Goal: Communication & Community: Answer question/provide support

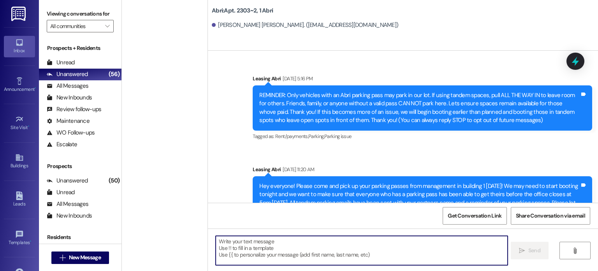
scroll to position [8762, 0]
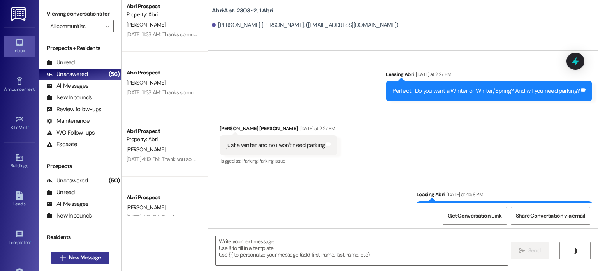
click at [95, 253] on span "New Message" at bounding box center [85, 257] width 32 height 8
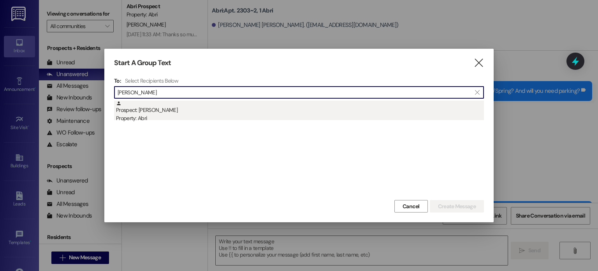
type input "[PERSON_NAME]"
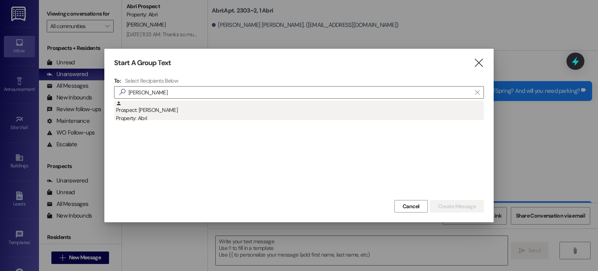
click at [161, 119] on div "Property: Abri" at bounding box center [300, 118] width 368 height 8
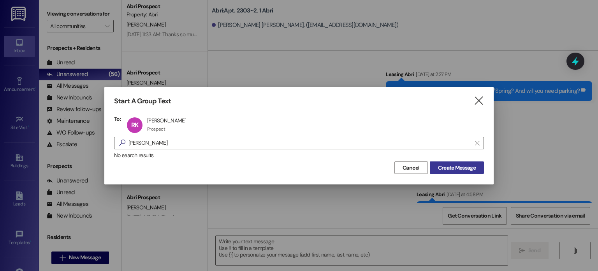
click at [442, 164] on span "Create Message" at bounding box center [457, 167] width 38 height 8
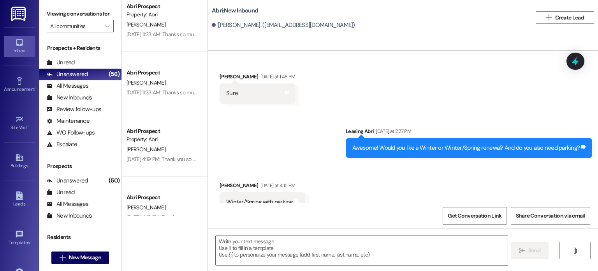
scroll to position [675, 0]
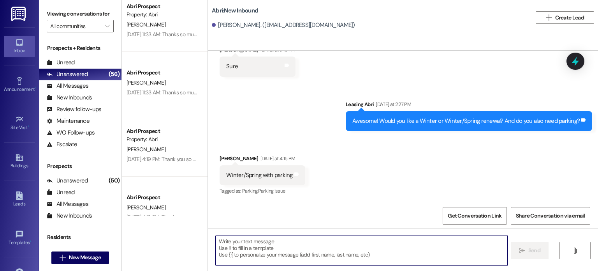
click at [329, 236] on textarea at bounding box center [362, 250] width 292 height 29
click at [313, 246] on textarea at bounding box center [362, 250] width 292 height 29
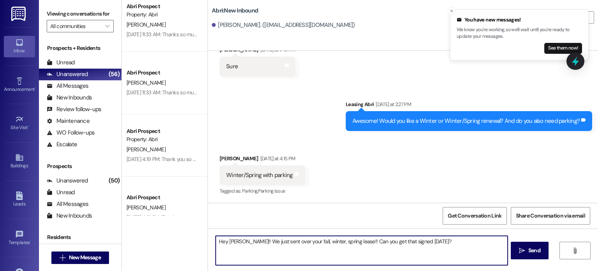
type textarea "Hey [PERSON_NAME]!! We just sent over your fall, winter, spring lease!! Can you…"
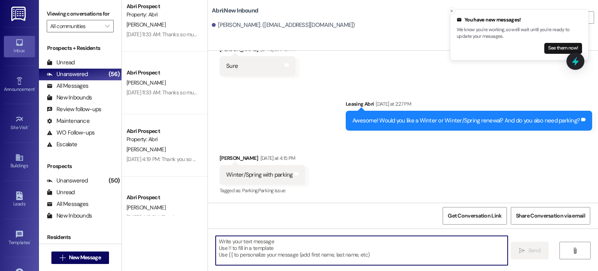
scroll to position [729, 0]
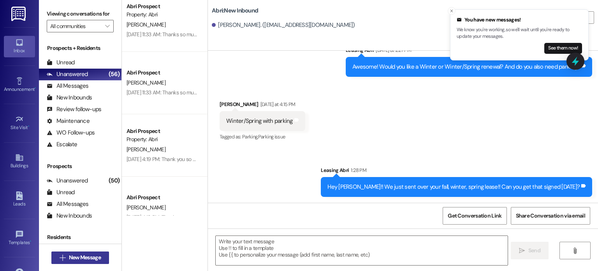
click at [97, 255] on span "New Message" at bounding box center [85, 257] width 32 height 8
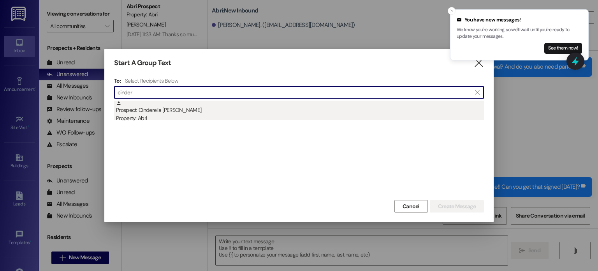
drag, startPoint x: 198, startPoint y: 98, endPoint x: 200, endPoint y: 112, distance: 14.6
click at [200, 112] on div "To: Select Recipients Below  cinder  Prospect: Cinderella [PERSON_NAME] Prope…" at bounding box center [299, 137] width 370 height 121
type input "cinder"
click at [200, 112] on div "Prospect: Cinderella [PERSON_NAME] Property: Abri" at bounding box center [300, 111] width 368 height 22
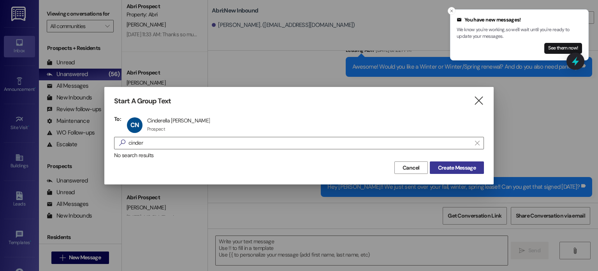
click at [450, 169] on span "Create Message" at bounding box center [457, 167] width 38 height 8
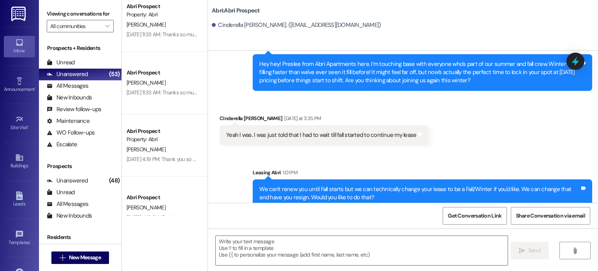
scroll to position [3781, 0]
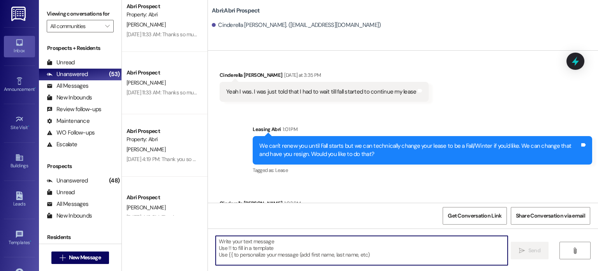
click at [342, 248] on textarea at bounding box center [362, 250] width 292 height 29
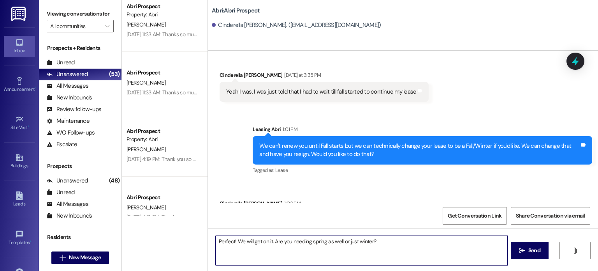
type textarea "Perfect! We will get on it. Are you needing spring as well or just winter?"
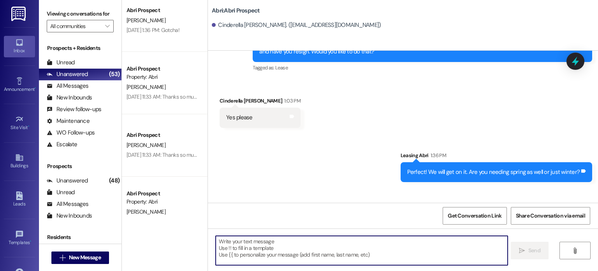
scroll to position [3889, 0]
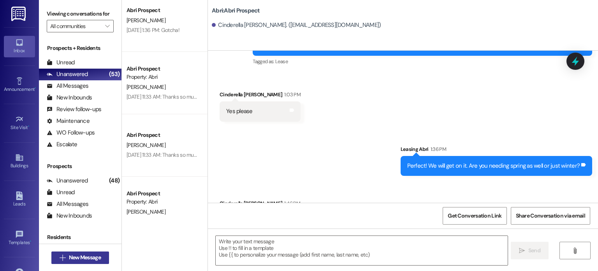
click at [94, 257] on span "New Message" at bounding box center [85, 257] width 32 height 8
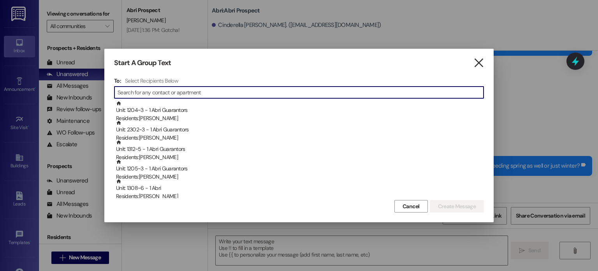
click at [481, 65] on icon "" at bounding box center [478, 63] width 11 height 8
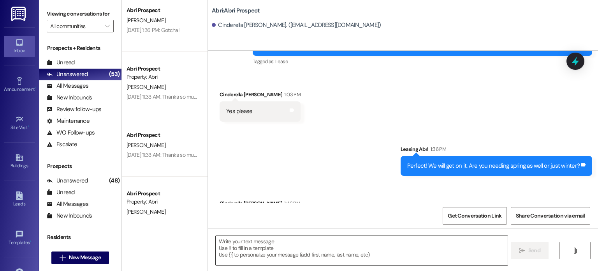
click at [253, 255] on textarea at bounding box center [362, 250] width 292 height 29
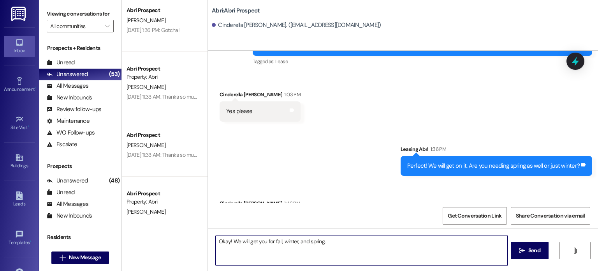
type textarea "Okay! We will get you for fall, winter, and spring."
click at [86, 251] on button " New Message" at bounding box center [80, 257] width 58 height 12
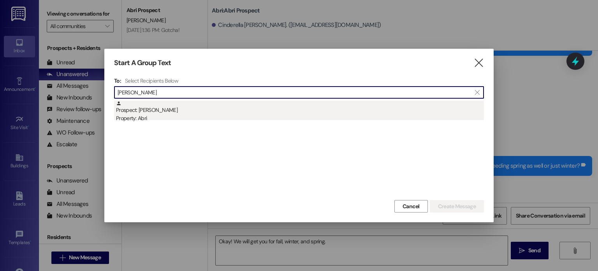
type input "[PERSON_NAME]"
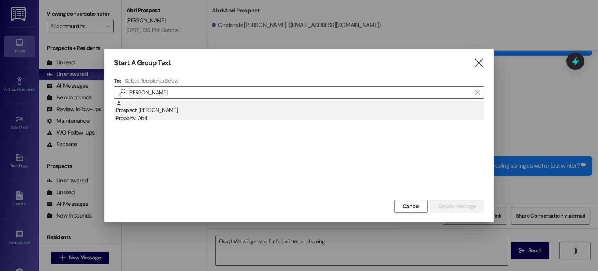
click at [142, 104] on div "Prospect: [PERSON_NAME] Property: Abri" at bounding box center [300, 111] width 368 height 22
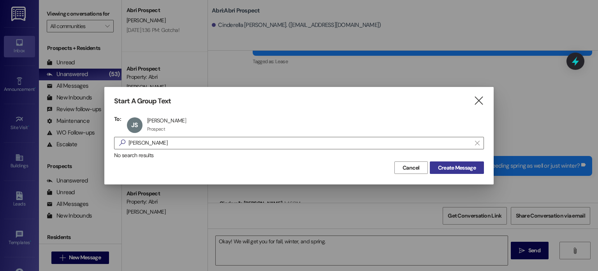
click at [438, 170] on span "Create Message" at bounding box center [457, 167] width 38 height 8
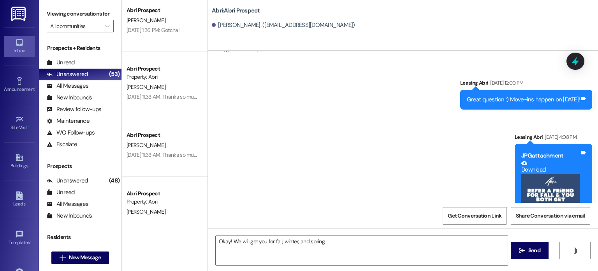
scroll to position [315, 0]
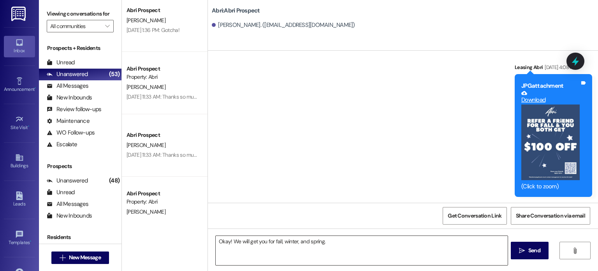
click at [239, 246] on textarea "Okay! We will get you for fall, winter, and spring." at bounding box center [362, 250] width 292 height 29
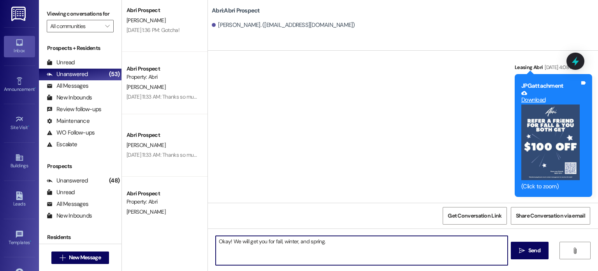
click at [320, 244] on textarea "Okay! We will get you for fall, winter, and spring." at bounding box center [362, 250] width 292 height 29
click at [321, 244] on textarea "Okay! We will get you for fall, winter, and spring." at bounding box center [362, 250] width 292 height 29
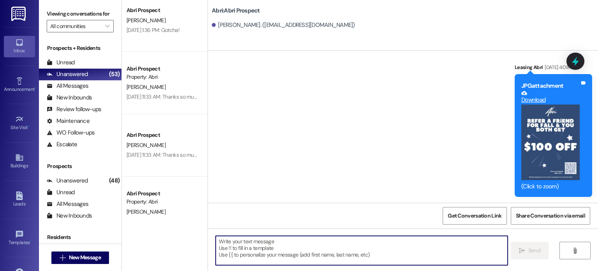
paste textarea "[URL][DOMAIN_NAME]"
type textarea "[URL][DOMAIN_NAME]"
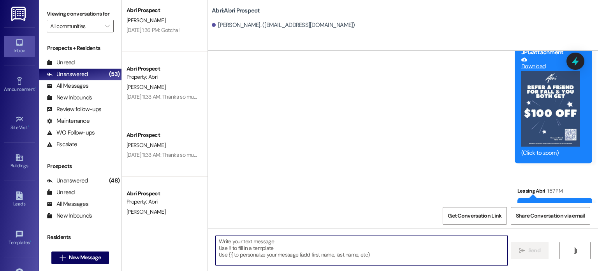
scroll to position [378, 0]
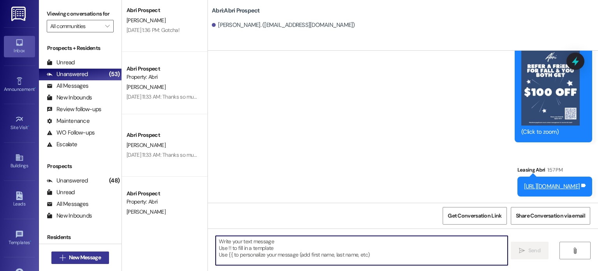
click at [90, 254] on span "New Message" at bounding box center [85, 257] width 32 height 8
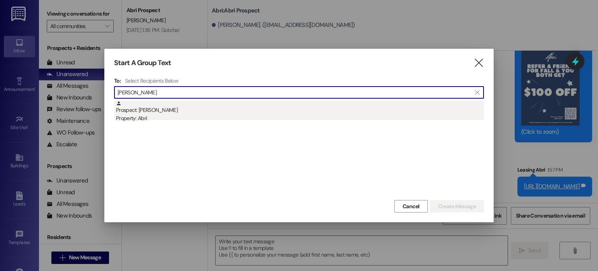
type input "[PERSON_NAME]"
click at [151, 121] on div "Property: Abri" at bounding box center [300, 118] width 368 height 8
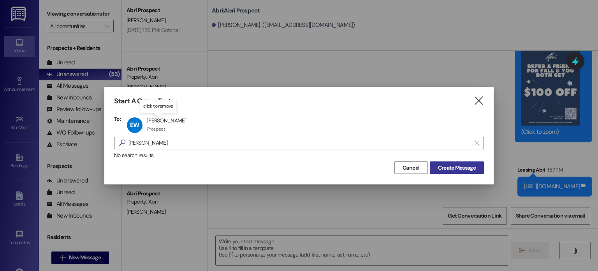
click at [463, 168] on span "Create Message" at bounding box center [457, 167] width 38 height 8
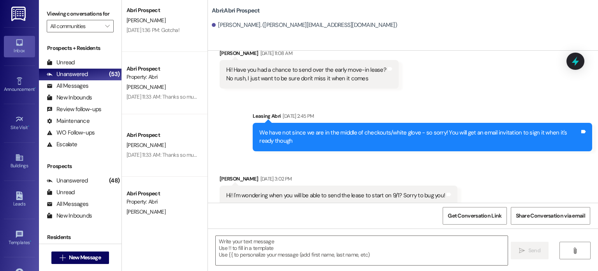
scroll to position [940, 0]
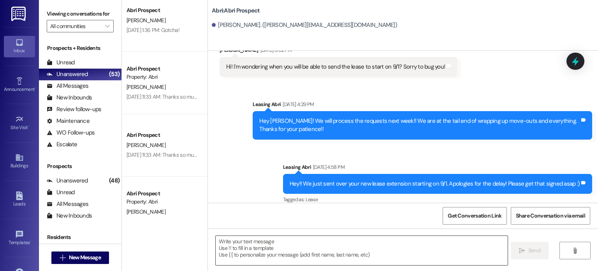
click at [246, 239] on textarea at bounding box center [362, 250] width 292 height 29
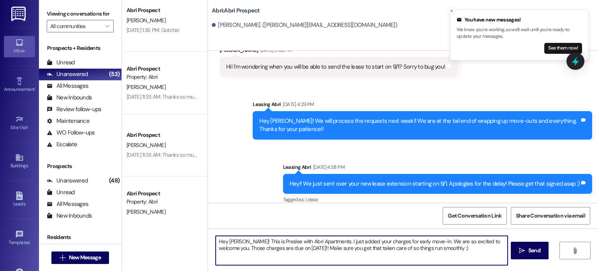
type textarea "Hey [PERSON_NAME]! This is Preslee with Abri Apartments. I just added your char…"
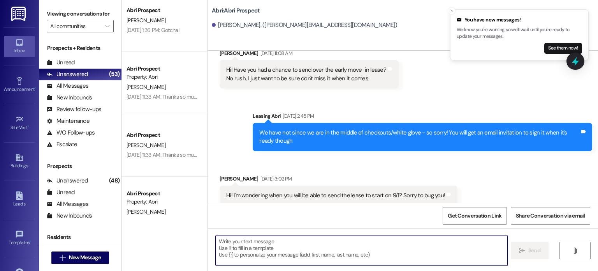
scroll to position [1003, 0]
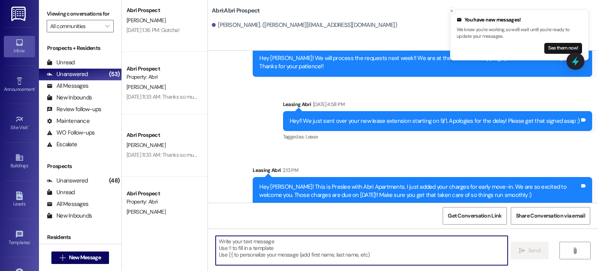
click at [272, 241] on textarea at bounding box center [362, 250] width 292 height 29
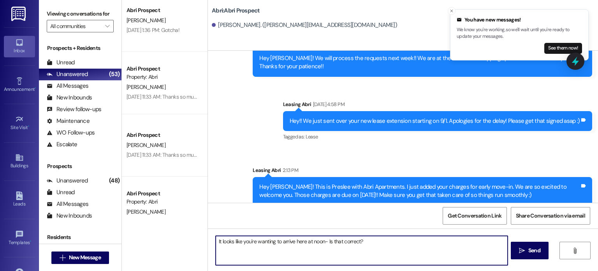
click at [322, 241] on textarea "It looks like you're wanting to arrive here at noon- Is that correct?" at bounding box center [362, 250] width 292 height 29
click at [415, 238] on textarea "It looks like you're wanting to arrive here at noon on the 1st- Is that correct?" at bounding box center [362, 250] width 292 height 29
type textarea "It looks like you're wanting to arrive here at noon on the 1st- Is that correct?"
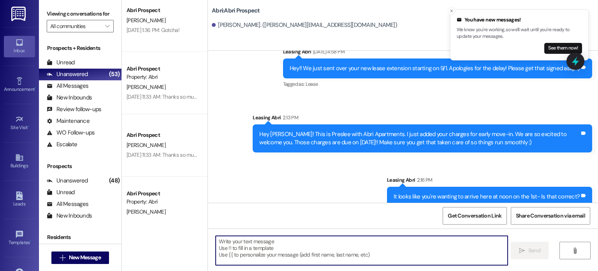
scroll to position [1057, 0]
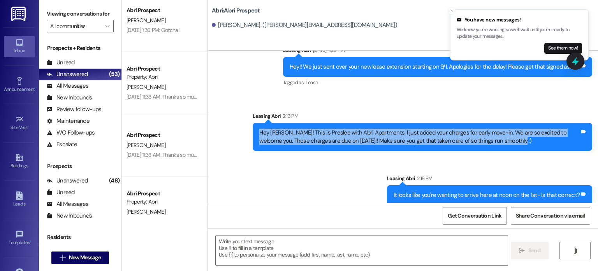
drag, startPoint x: 252, startPoint y: 121, endPoint x: 503, endPoint y: 133, distance: 251.0
click at [503, 133] on div "Hey [PERSON_NAME]! This is Preslee with Abri Apartments. I just added your char…" at bounding box center [422, 137] width 339 height 28
copy div "Hey [PERSON_NAME]! This is Preslee with Abri Apartments. I just added your char…"
click at [501, 134] on div "Hey [PERSON_NAME]! This is Preslee with Abri Apartments. I just added your char…" at bounding box center [419, 136] width 320 height 17
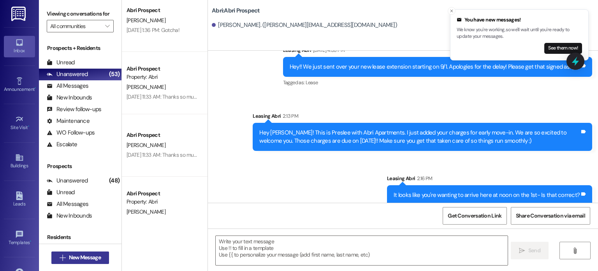
click at [98, 258] on span "New Message" at bounding box center [85, 257] width 32 height 8
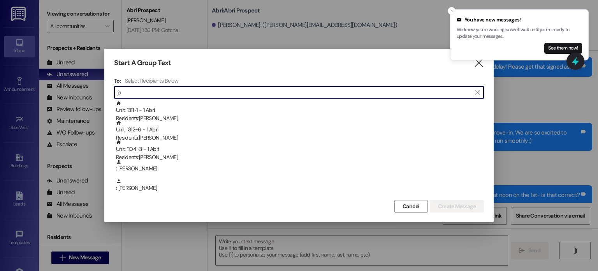
type input "j"
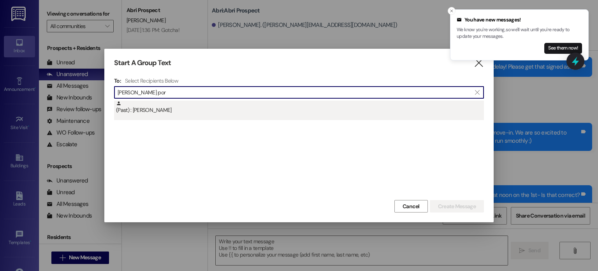
type input "[PERSON_NAME] por"
click at [195, 106] on div "(Past) : [PERSON_NAME]" at bounding box center [300, 107] width 368 height 14
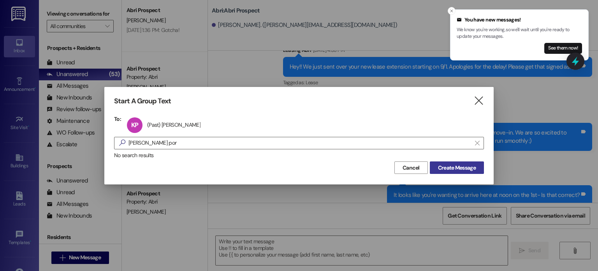
click at [452, 169] on span "Create Message" at bounding box center [457, 167] width 38 height 8
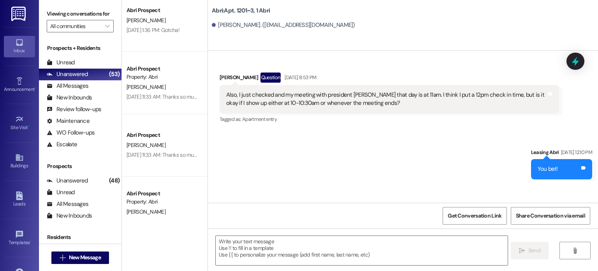
scroll to position [11196, 0]
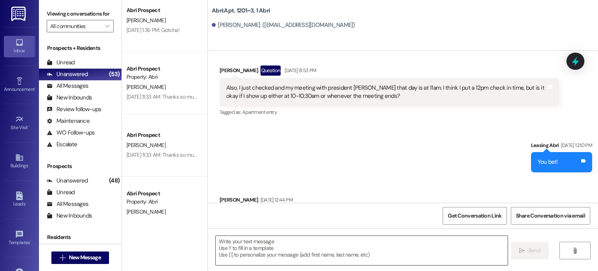
click at [271, 249] on textarea at bounding box center [362, 250] width 292 height 29
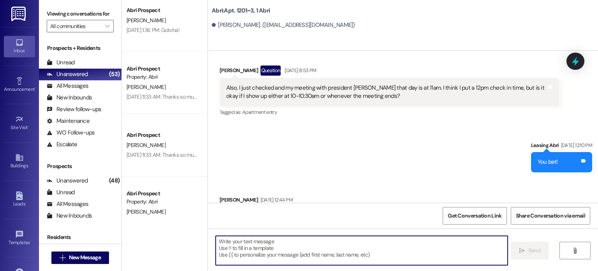
paste textarea "Hey [PERSON_NAME]! This is Preslee with Abri Apartments. I just added your char…"
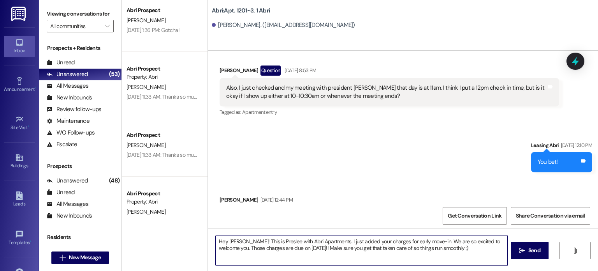
click at [238, 241] on textarea "Hey [PERSON_NAME]! This is Preslee with Abri Apartments. I just added your char…" at bounding box center [362, 250] width 292 height 29
click at [448, 246] on textarea "Hey [PERSON_NAME]! This is Preslee with Abri Apartments. I just added your char…" at bounding box center [362, 250] width 292 height 29
click at [470, 247] on textarea "Hey [PERSON_NAME]! This is Preslee with Abri Apartments. I just added your char…" at bounding box center [362, 250] width 292 height 29
click at [339, 255] on textarea "Hey [PERSON_NAME]! This is Preslee with Abri Apartments. I just added your char…" at bounding box center [362, 250] width 292 height 29
type textarea "Hey [PERSON_NAME]! This is Preslee with Abri Apartments. I just added your char…"
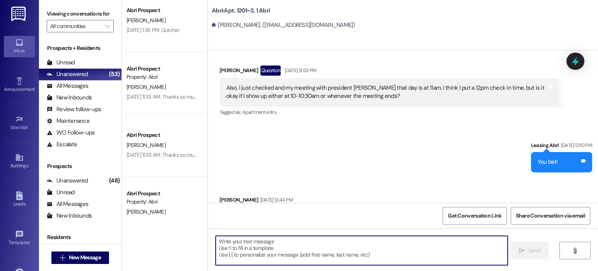
scroll to position [11195, 0]
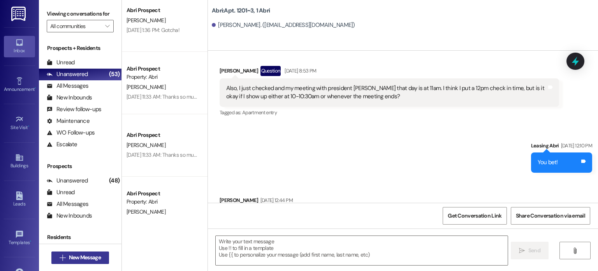
click at [90, 258] on span "New Message" at bounding box center [85, 257] width 32 height 8
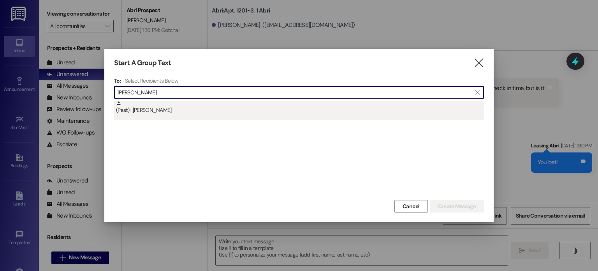
type input "[PERSON_NAME]"
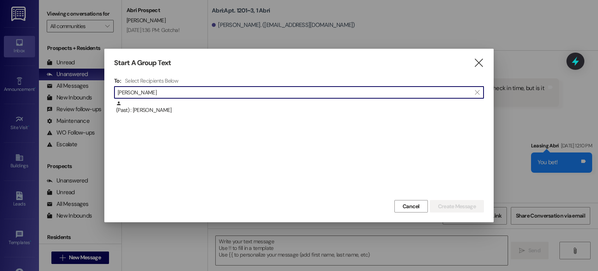
click at [172, 114] on div "(Past) : [PERSON_NAME]" at bounding box center [300, 107] width 368 height 14
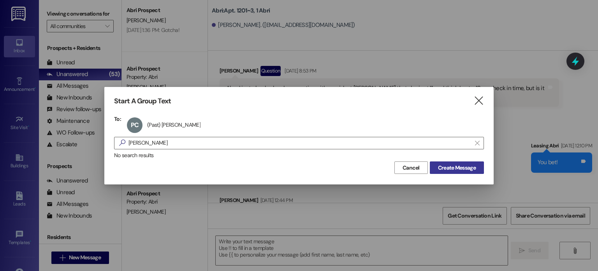
click at [450, 165] on span "Create Message" at bounding box center [457, 167] width 38 height 8
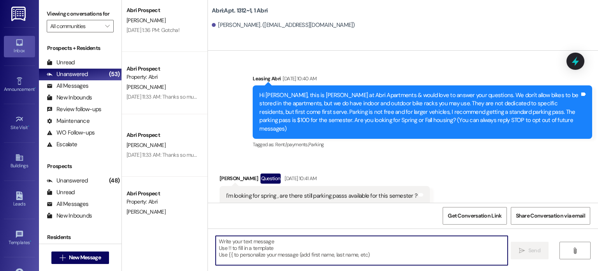
scroll to position [19093, 0]
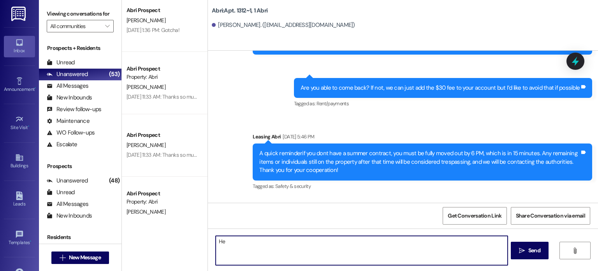
type textarea "H"
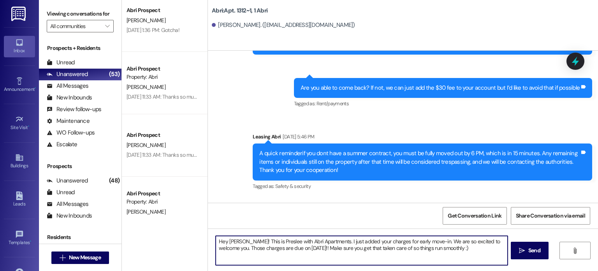
click at [237, 240] on textarea "Hey [PERSON_NAME]! This is Preslee with Abri Apartments. I just added your char…" at bounding box center [362, 250] width 292 height 29
click at [423, 243] on textarea "Hey [PERSON_NAME]! This is Preslee with Abri Apartments. I just added your char…" at bounding box center [362, 250] width 292 height 29
click at [283, 247] on textarea "Hey [PERSON_NAME]! This is Preslee with Abri Apartments. I just added your char…" at bounding box center [362, 250] width 292 height 29
click at [455, 247] on textarea "Hey [PERSON_NAME]! This is Preslee with Abri Apartments. I just added your char…" at bounding box center [362, 250] width 292 height 29
click at [461, 249] on textarea "Hey [PERSON_NAME]! This is Preslee with Abri Apartments. I just added your char…" at bounding box center [362, 250] width 292 height 29
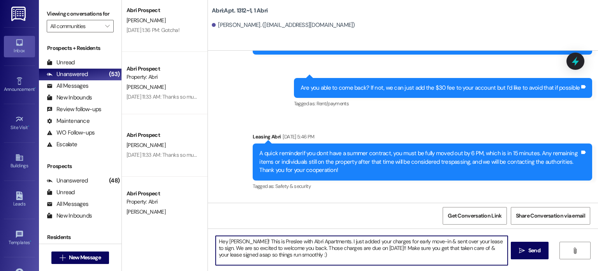
click at [325, 258] on textarea "Hey [PERSON_NAME]! This is Preslee with Abri Apartments. I just added your char…" at bounding box center [362, 250] width 292 height 29
type textarea "Hey [PERSON_NAME]! This is Preslee with Abri Apartments. I just added your char…"
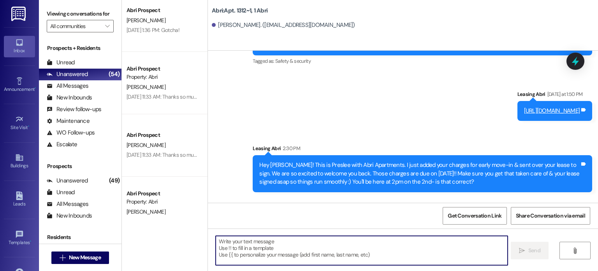
scroll to position [19218, 0]
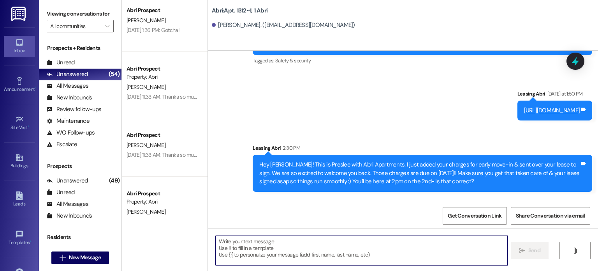
click at [271, 249] on textarea at bounding box center [362, 250] width 292 height 29
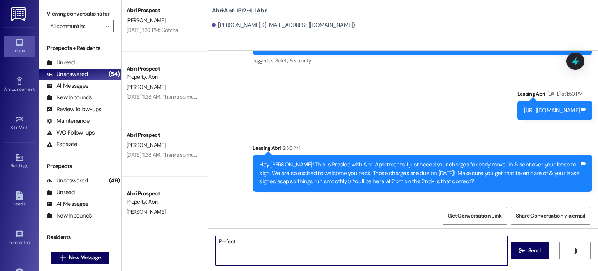
type textarea "Perfect!"
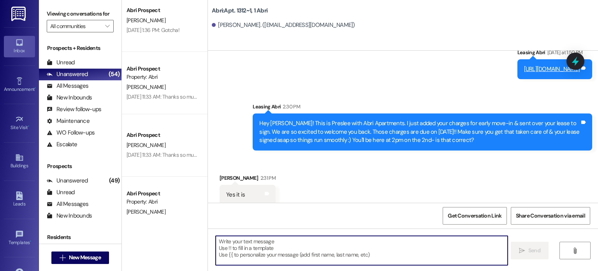
scroll to position [19273, 0]
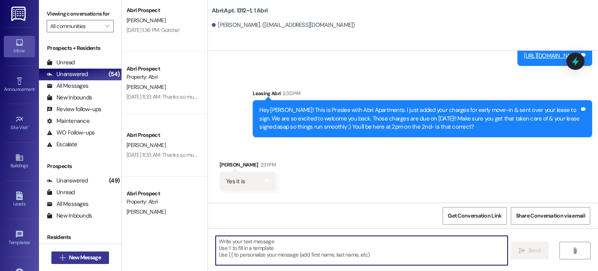
click at [83, 256] on span "New Message" at bounding box center [85, 257] width 32 height 8
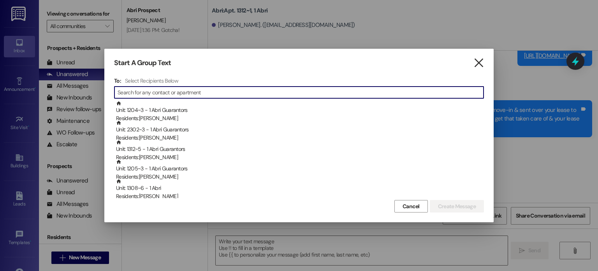
click at [482, 62] on icon "" at bounding box center [478, 63] width 11 height 8
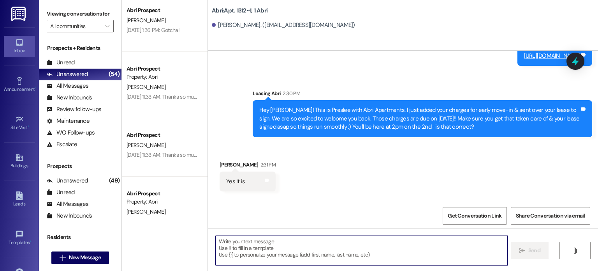
click at [267, 250] on textarea at bounding box center [362, 250] width 292 height 29
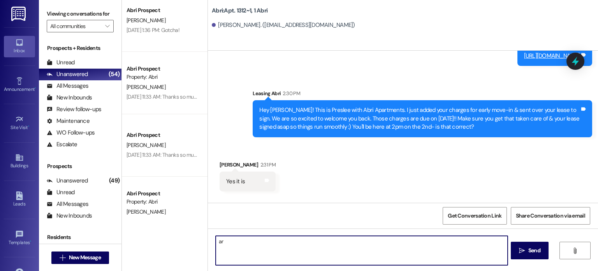
type textarea "a"
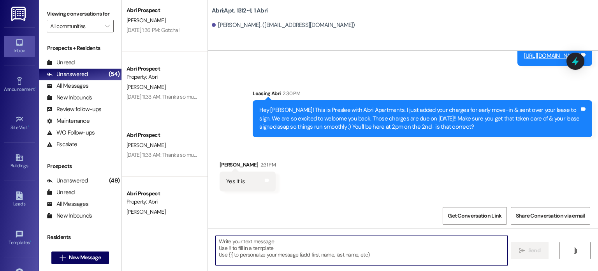
type textarea "A"
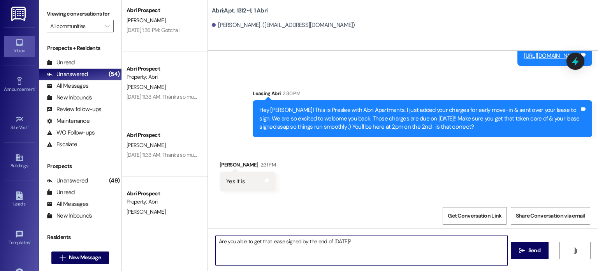
type textarea "Are you able to get that lease signed by the end of [DATE]?"
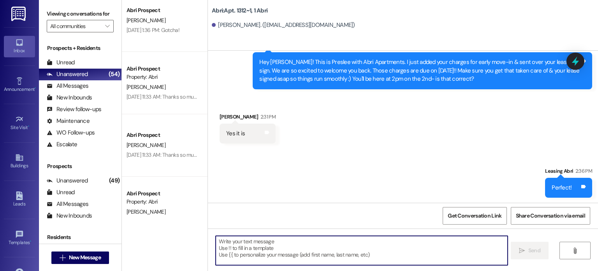
scroll to position [19327, 0]
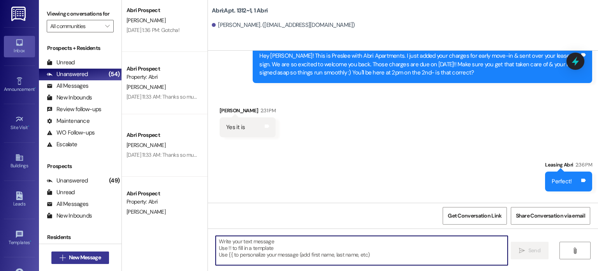
click at [89, 260] on span "New Message" at bounding box center [85, 257] width 32 height 8
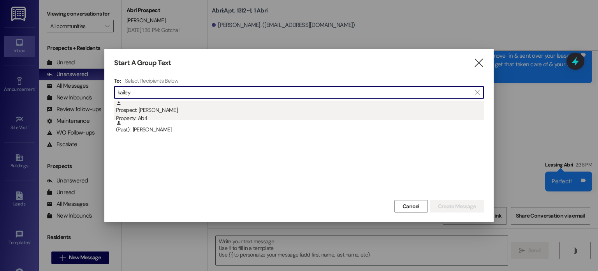
type input "kailey"
click at [146, 108] on div "Prospect: [PERSON_NAME] Property: Abri" at bounding box center [300, 111] width 368 height 22
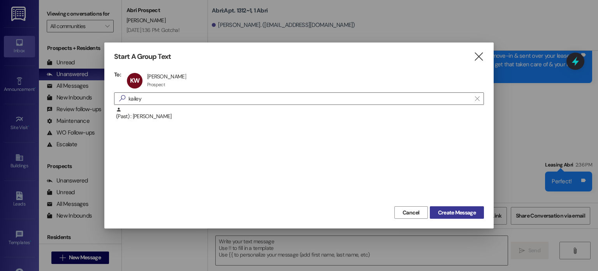
click at [456, 213] on span "Create Message" at bounding box center [457, 212] width 38 height 8
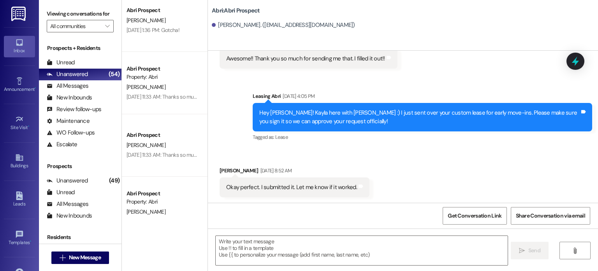
scroll to position [1207, 0]
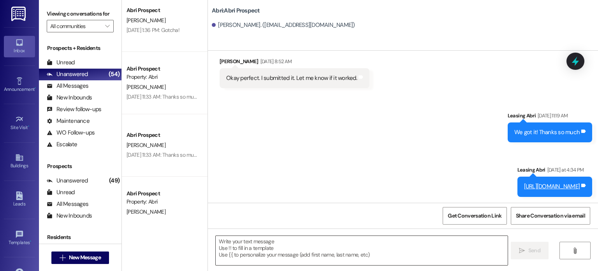
click at [276, 237] on textarea at bounding box center [362, 250] width 292 height 29
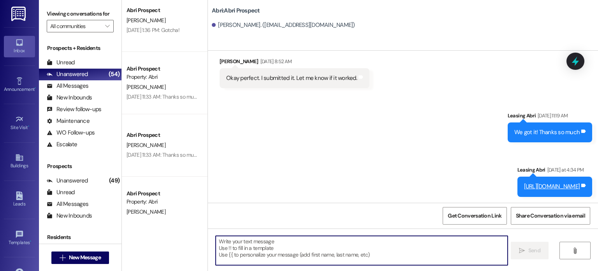
paste textarea "Hey [PERSON_NAME]! This is Preslee with Abri Apartments. I just added your char…"
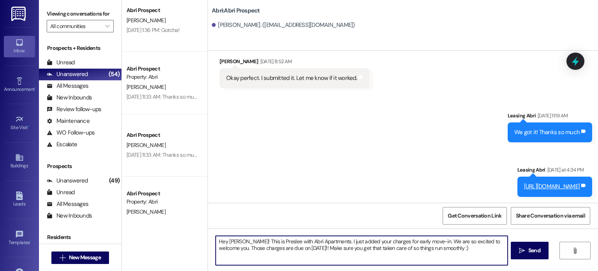
click at [238, 241] on textarea "Hey [PERSON_NAME]! This is Preslee with Abri Apartments. I just added your char…" at bounding box center [362, 250] width 292 height 29
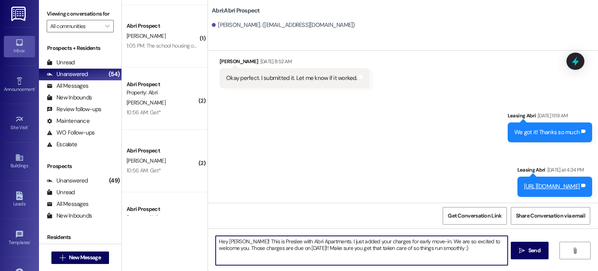
scroll to position [0, 0]
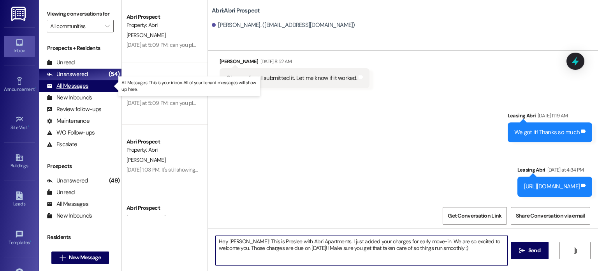
type textarea "Hey [PERSON_NAME]! This is Preslee with Abri Apartments. I just added your char…"
click at [72, 81] on div "All Messages (undefined)" at bounding box center [80, 86] width 83 height 12
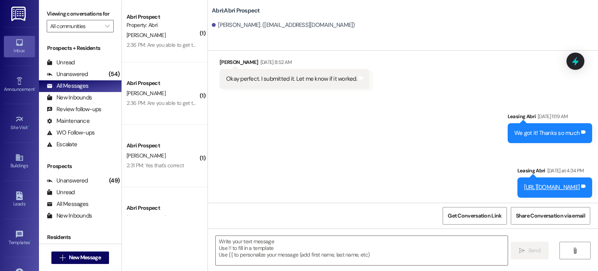
scroll to position [1207, 0]
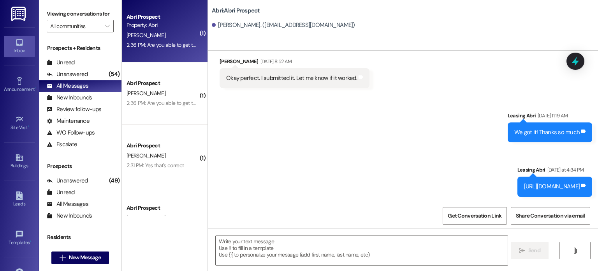
click at [152, 39] on div "[PERSON_NAME]" at bounding box center [163, 35] width 74 height 10
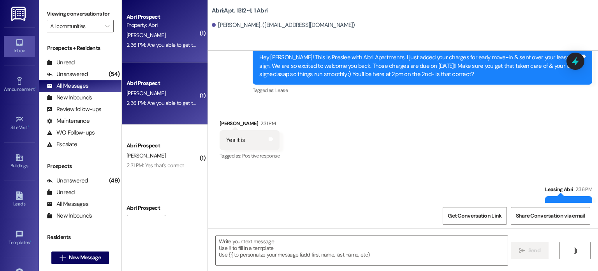
scroll to position [19273, 0]
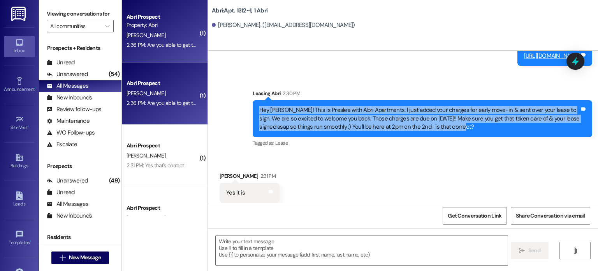
drag, startPoint x: 255, startPoint y: 62, endPoint x: 434, endPoint y: 80, distance: 180.8
click at [434, 106] on div "Hey [PERSON_NAME]! This is Preslee with Abri Apartments. I just added your char…" at bounding box center [419, 118] width 320 height 25
copy div "Hey [PERSON_NAME]! This is Preslee with Abri Apartments. I just added your char…"
click at [419, 154] on div "Received via SMS [PERSON_NAME] 2:31 PM Yes it is Tags and notes Tagged as: Posi…" at bounding box center [403, 187] width 390 height 66
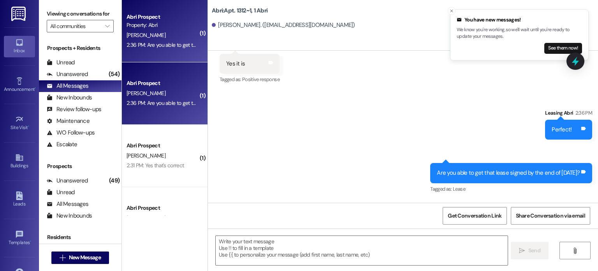
scroll to position [19404, 0]
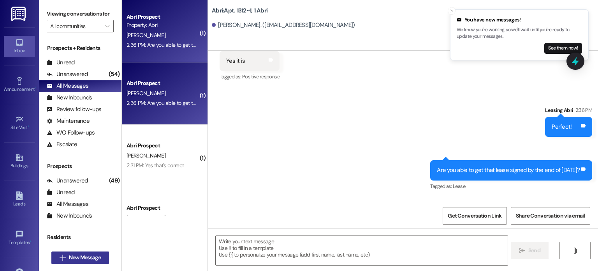
click at [97, 258] on span "New Message" at bounding box center [85, 257] width 32 height 8
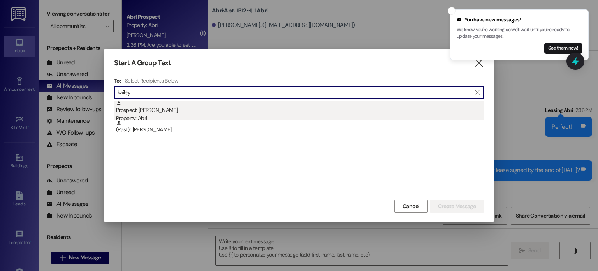
type input "kailey"
click at [192, 118] on div "Property: Abri" at bounding box center [300, 118] width 368 height 8
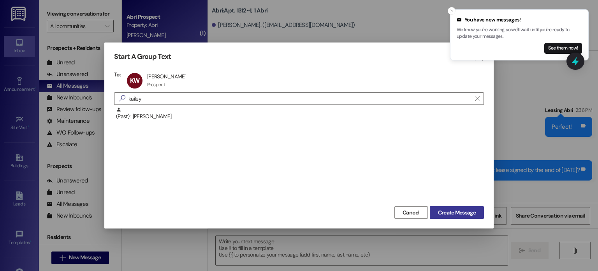
click at [449, 216] on button "Create Message" at bounding box center [457, 212] width 54 height 12
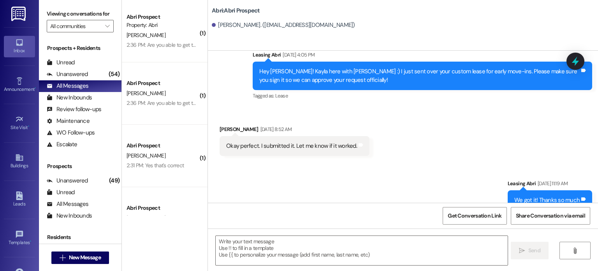
scroll to position [1207, 0]
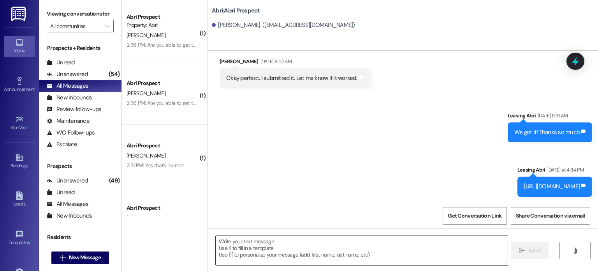
click at [265, 252] on textarea at bounding box center [362, 250] width 292 height 29
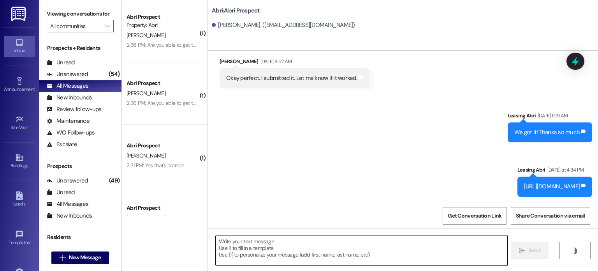
paste textarea "Hey [PERSON_NAME]! This is Preslee with Abri Apartments. I just added your char…"
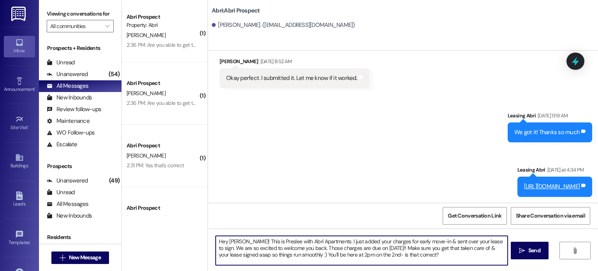
click at [241, 244] on textarea "Hey [PERSON_NAME]! This is Preslee with Abri Apartments. I just added your char…" at bounding box center [362, 250] width 292 height 29
click at [366, 251] on textarea "Hey [PERSON_NAME]! This is Preslee with Abri Apartments. I just added your char…" at bounding box center [362, 250] width 292 height 29
click at [416, 255] on textarea "Hey [PERSON_NAME]! This is Preslee with Abri Apartments. I just added your char…" at bounding box center [362, 250] width 292 height 29
type textarea "Hey [PERSON_NAME]! This is Preslee with Abri Apartments. I just added your char…"
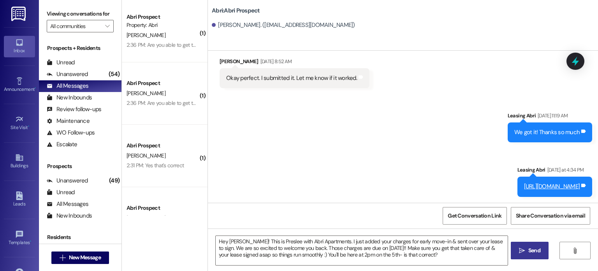
click at [522, 254] on button " Send" at bounding box center [530, 250] width 38 height 18
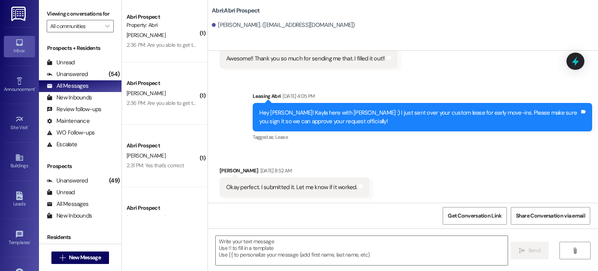
scroll to position [1278, 0]
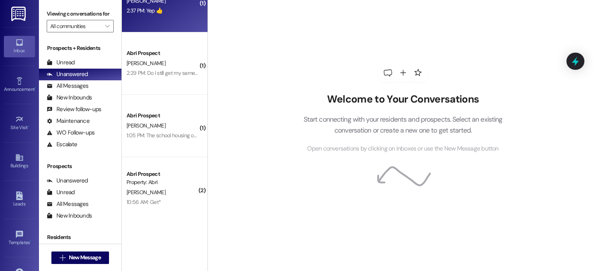
scroll to position [350, 0]
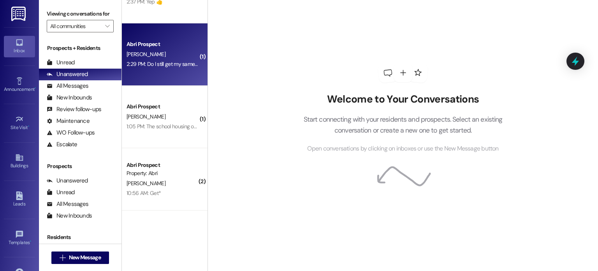
click at [176, 74] on div "Abri Prospect R. King 2:29 PM: Do I still get my same parking? Where I get my o…" at bounding box center [165, 54] width 86 height 62
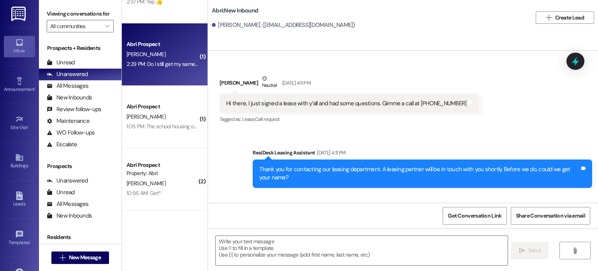
scroll to position [796, 0]
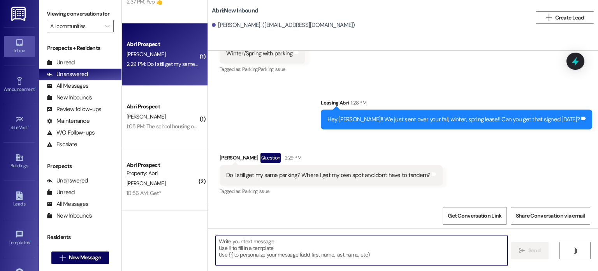
click at [282, 250] on textarea at bounding box center [362, 250] width 292 height 29
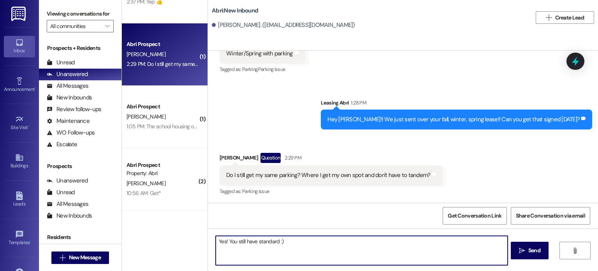
type textarea "Yes! You still have standard :)"
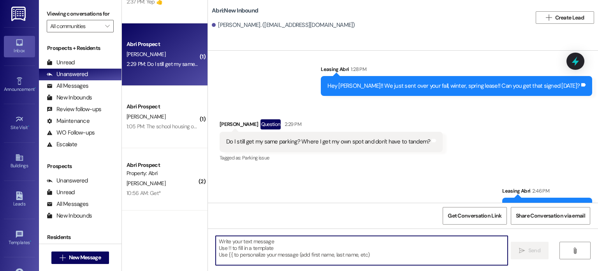
scroll to position [851, 0]
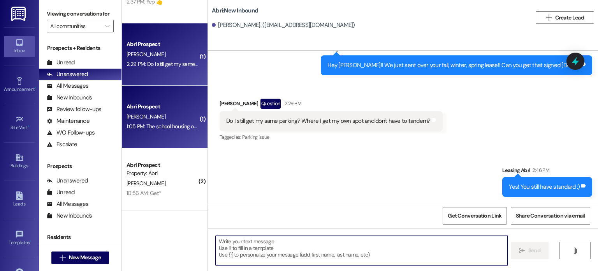
click at [165, 131] on div "1:05 PM: The school housing office? Do you have their contact number? 1:05 PM: …" at bounding box center [163, 126] width 74 height 10
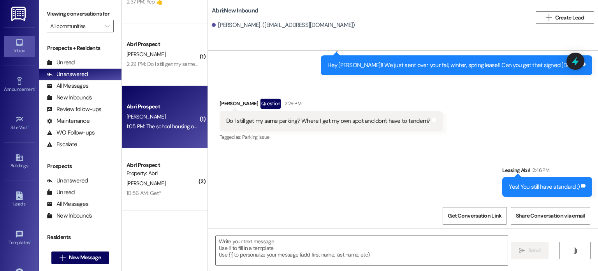
scroll to position [192, 0]
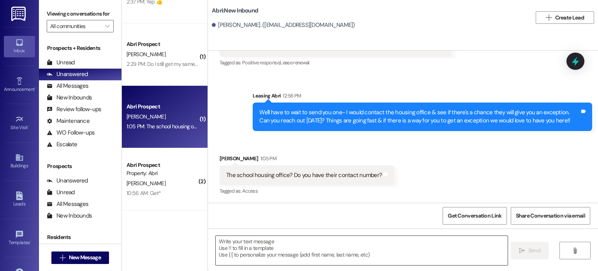
click at [271, 250] on textarea at bounding box center [362, 250] width 292 height 29
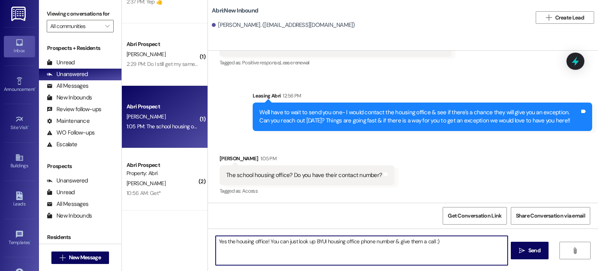
type textarea "Yes the housing office! You can just look up BYUI housing office phone number &…"
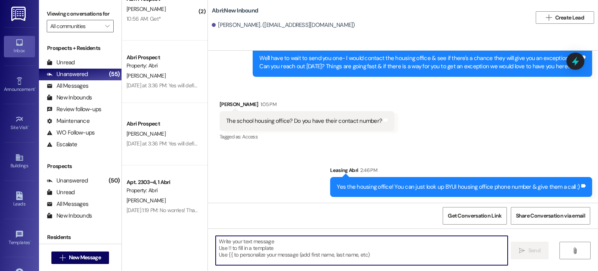
scroll to position [584, 0]
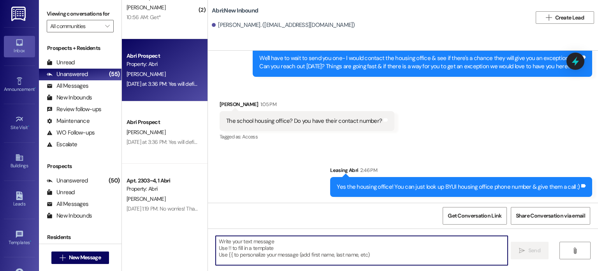
click at [169, 72] on div "[PERSON_NAME]" at bounding box center [163, 74] width 74 height 10
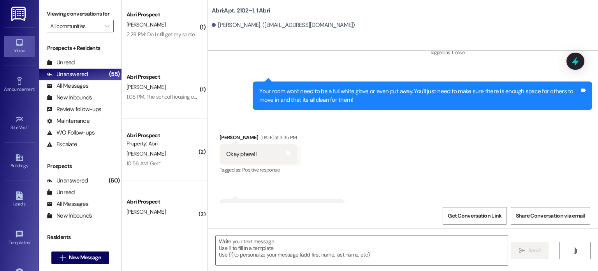
scroll to position [389, 0]
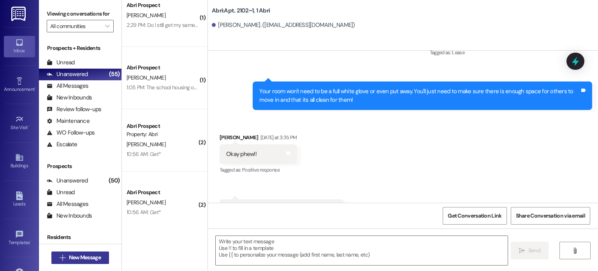
click at [81, 255] on span "New Message" at bounding box center [85, 257] width 32 height 8
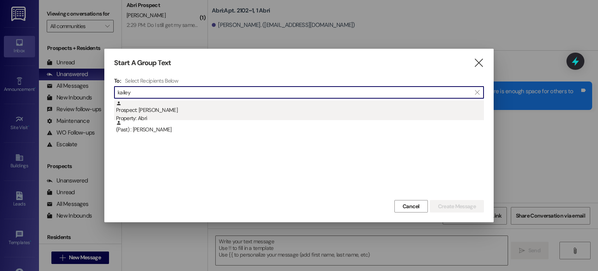
type input "kailey"
click at [144, 107] on div "Prospect: [PERSON_NAME] Property: Abri" at bounding box center [300, 111] width 368 height 22
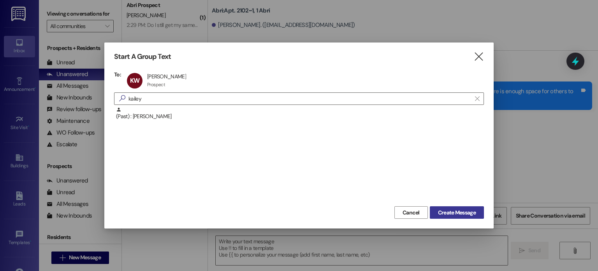
click at [456, 207] on button "Create Message" at bounding box center [457, 212] width 54 height 12
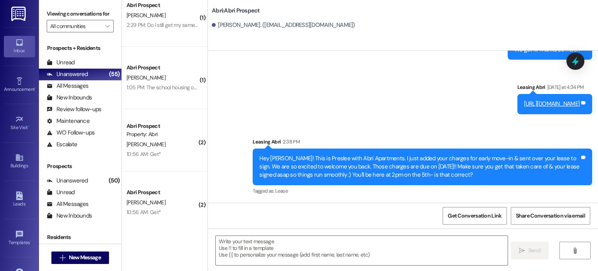
scroll to position [1289, 0]
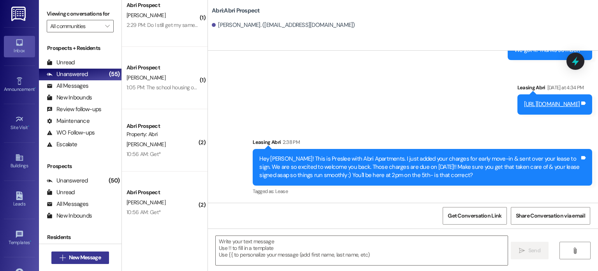
click at [98, 260] on span "New Message" at bounding box center [85, 257] width 32 height 8
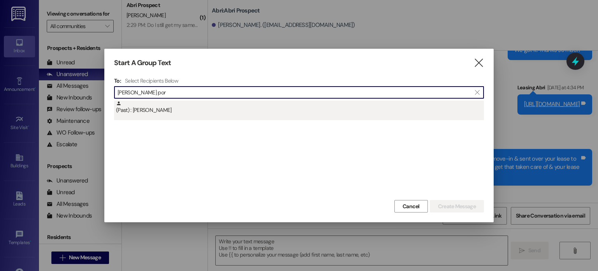
type input "[PERSON_NAME] por"
click at [156, 103] on div "(Past) : [PERSON_NAME]" at bounding box center [300, 107] width 368 height 14
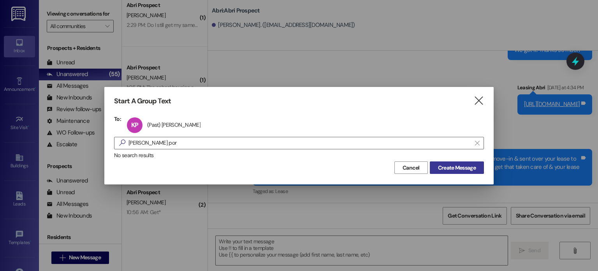
click at [451, 165] on span "Create Message" at bounding box center [457, 167] width 38 height 8
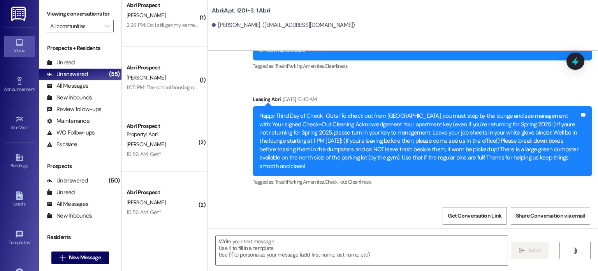
scroll to position [11267, 0]
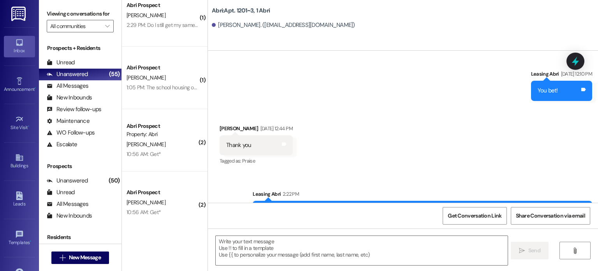
drag, startPoint x: 255, startPoint y: 171, endPoint x: 447, endPoint y: 186, distance: 192.9
click at [447, 206] on div "Hey [PERSON_NAME]! This is Preslee with Abri Apartments. I just added your char…" at bounding box center [419, 218] width 320 height 25
copy div "Hey [PERSON_NAME]! This is Preslee with Abri Apartments. I just added your char…"
click at [447, 206] on div "Hey [PERSON_NAME]! This is Preslee with Abri Apartments. I just added your char…" at bounding box center [419, 218] width 320 height 25
click at [78, 258] on span "New Message" at bounding box center [85, 257] width 32 height 8
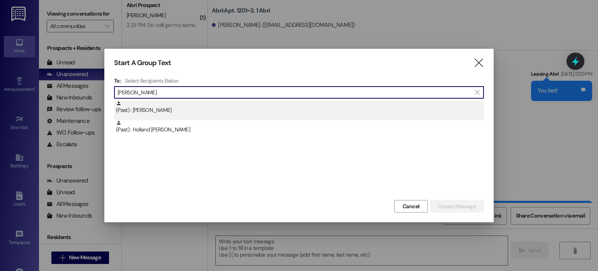
type input "hanna lan"
click at [153, 110] on div "(Past) : Hanna Landrith" at bounding box center [300, 107] width 368 height 14
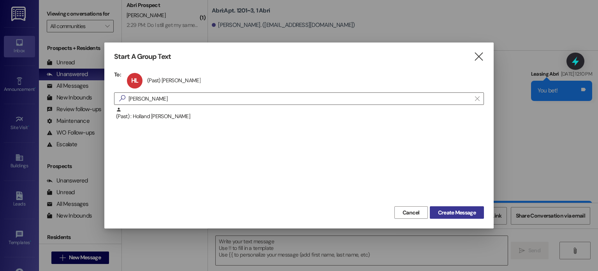
click at [473, 213] on span "Create Message" at bounding box center [457, 212] width 38 height 8
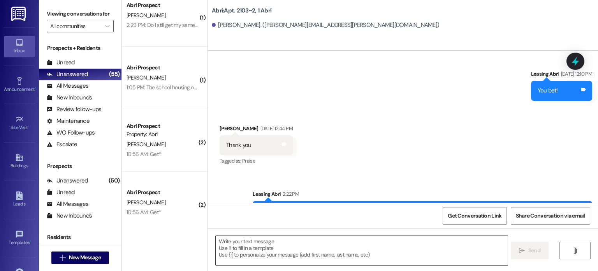
click at [315, 244] on textarea at bounding box center [362, 250] width 292 height 29
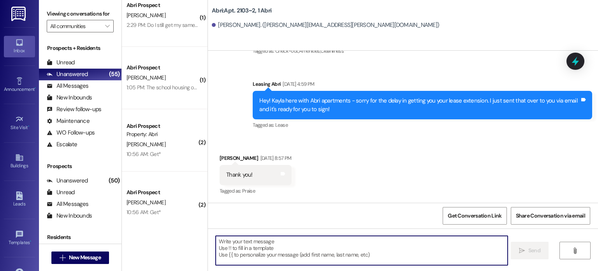
scroll to position [10114, 0]
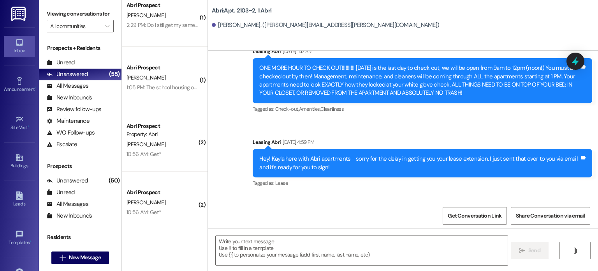
click at [511, 194] on div "Received via SMS Hanna Landrith Aug 19, 2025 at 8:57 PM Thank you! Tags and not…" at bounding box center [403, 227] width 390 height 66
click at [233, 241] on textarea at bounding box center [362, 250] width 292 height 29
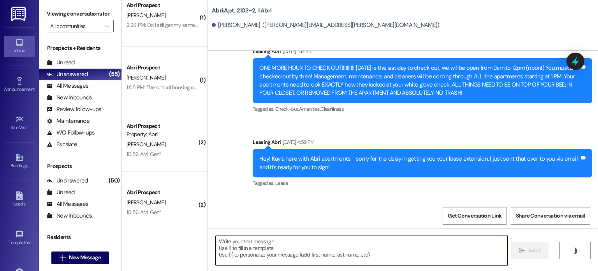
paste textarea "Hey [PERSON_NAME]! This is Preslee with Abri Apartments. I just added your char…"
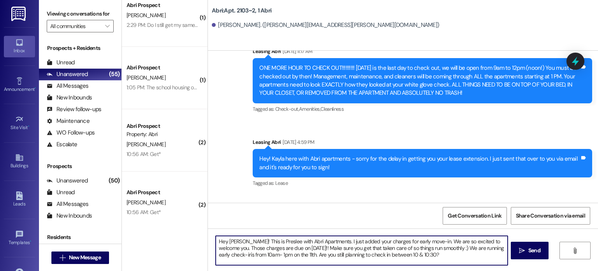
click at [233, 241] on textarea "Hey [PERSON_NAME]! This is Preslee with Abri Apartments. I just added your char…" at bounding box center [362, 250] width 292 height 29
click at [278, 253] on textarea "Hey Hanna! This is Preslee with Abri Apartments. I just added your charges for …" at bounding box center [362, 250] width 292 height 29
click at [339, 253] on textarea "Hey Hanna! This is Preslee with Abri Apartments. I just added your charges for …" at bounding box center [362, 250] width 292 height 29
click at [473, 247] on textarea "Hey Hanna! This is Preslee with Abri Apartments. I just added your charges for …" at bounding box center [362, 250] width 292 height 29
drag, startPoint x: 348, startPoint y: 254, endPoint x: 226, endPoint y: 258, distance: 121.9
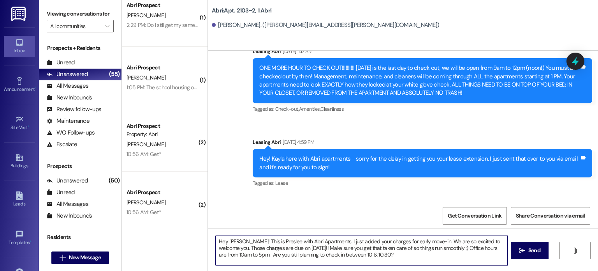
click at [226, 258] on textarea "Hey Hanna! This is Preslee with Abri Apartments. I just added your charges for …" at bounding box center [362, 250] width 292 height 29
type textarea "Hey Hanna! This is Preslee with Abri Apartments. I just added your charges for …"
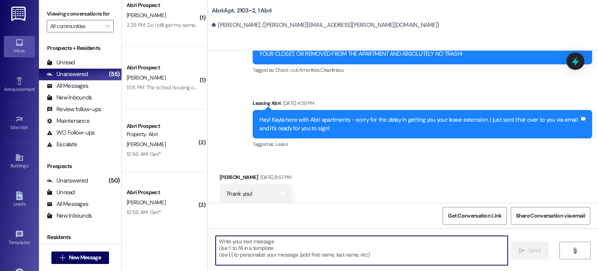
scroll to position [10185, 0]
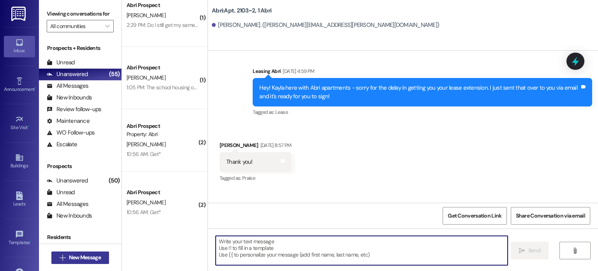
click at [85, 258] on span "New Message" at bounding box center [85, 257] width 32 height 8
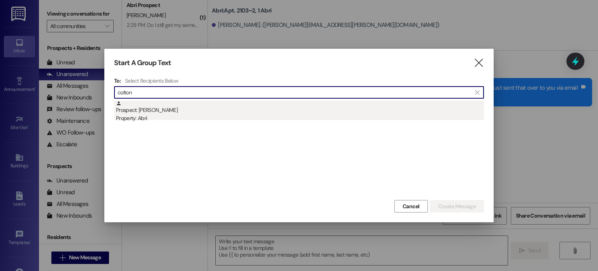
type input "colton"
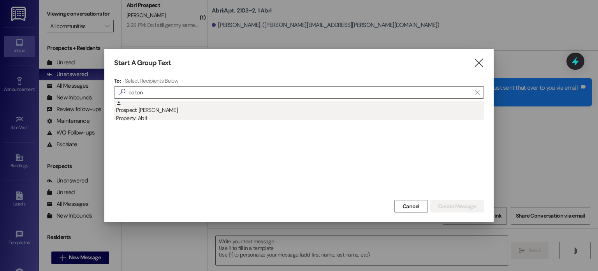
click at [139, 109] on div "Prospect: Colton Christensen Property: Abri" at bounding box center [300, 111] width 368 height 22
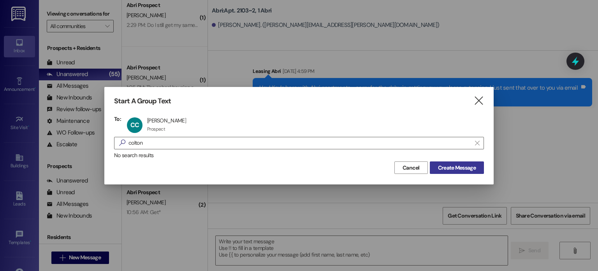
click at [460, 168] on span "Create Message" at bounding box center [457, 167] width 38 height 8
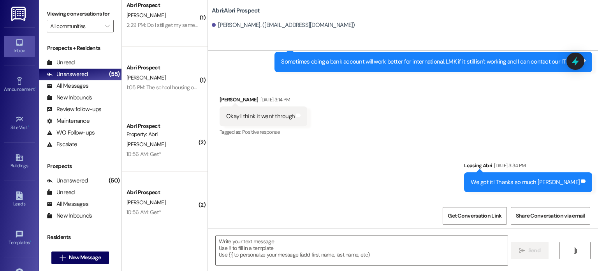
scroll to position [316, 0]
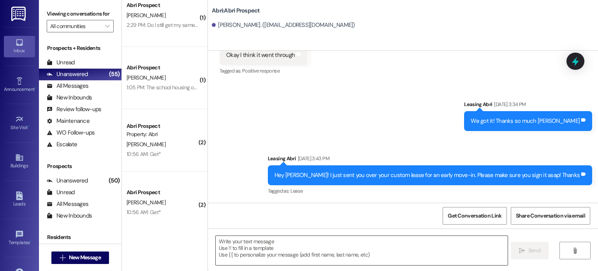
click at [314, 242] on textarea at bounding box center [362, 250] width 292 height 29
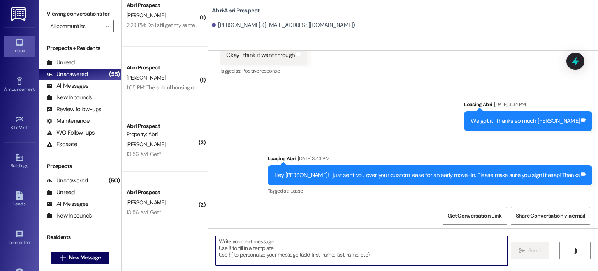
paste textarea "Hey [PERSON_NAME]! This is Preslee with Abri Apartments. I just added your char…"
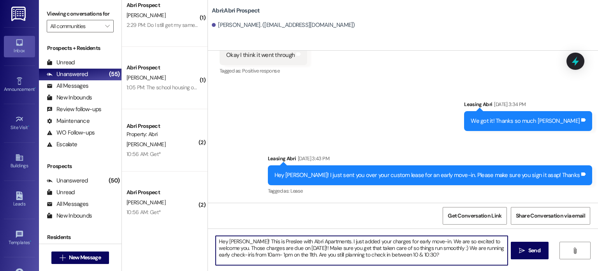
click at [232, 243] on textarea "Hey [PERSON_NAME]! This is Preslee with Abri Apartments. I just added your char…" at bounding box center [362, 250] width 292 height 29
drag, startPoint x: 285, startPoint y: 254, endPoint x: 436, endPoint y: 246, distance: 150.5
click at [436, 246] on textarea "Hey Colton! This is Preslee with Abri Apartments. I just added your charges for…" at bounding box center [362, 250] width 292 height 29
drag, startPoint x: 264, startPoint y: 255, endPoint x: 220, endPoint y: 254, distance: 44.4
click at [220, 254] on textarea "Hey Colton! This is Preslee with Abri Apartments. I just added your charges for…" at bounding box center [362, 250] width 292 height 29
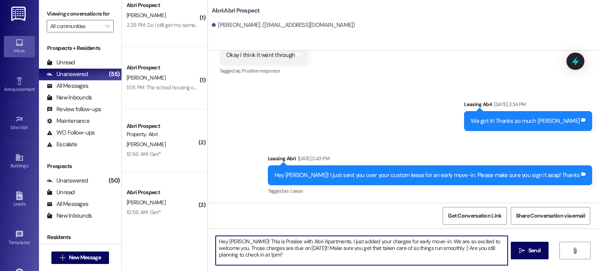
click at [274, 257] on textarea "Hey Colton! This is Preslee with Abri Apartments. I just added your charges for…" at bounding box center [362, 250] width 292 height 29
type textarea "Hey Colton! This is Preslee with Abri Apartments. I just added your charges for…"
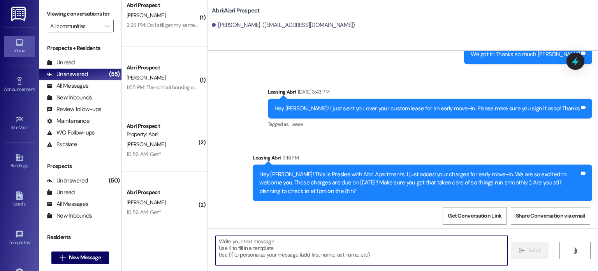
scroll to position [388, 0]
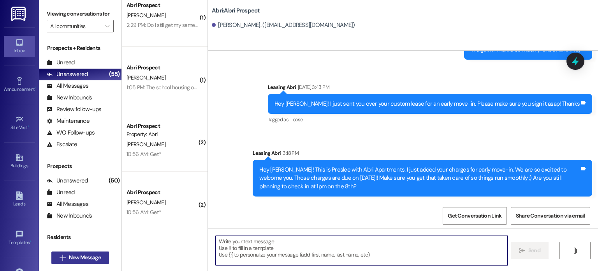
click at [86, 258] on span "New Message" at bounding box center [85, 257] width 32 height 8
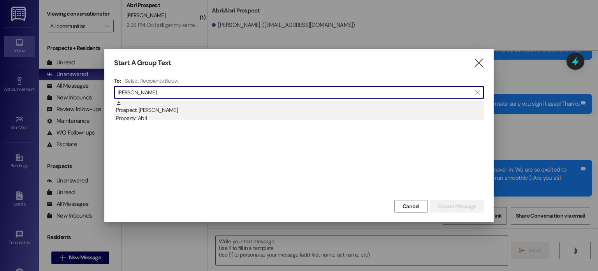
type input "jacob he"
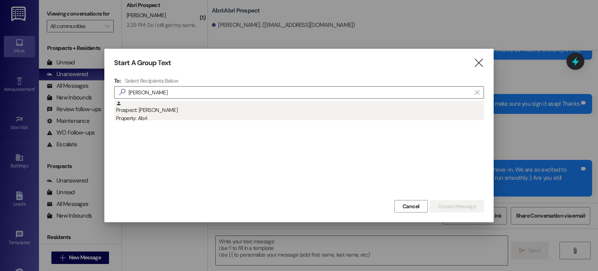
click at [173, 110] on div "Prospect: Jacob Helton Property: Abri" at bounding box center [300, 111] width 368 height 22
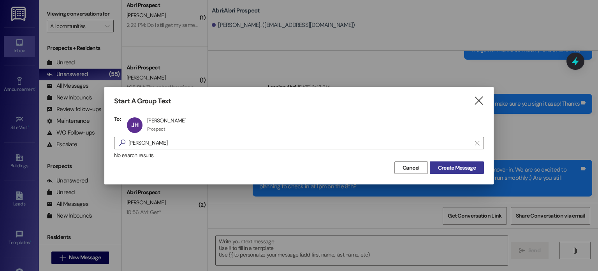
click at [452, 168] on span "Create Message" at bounding box center [457, 167] width 38 height 8
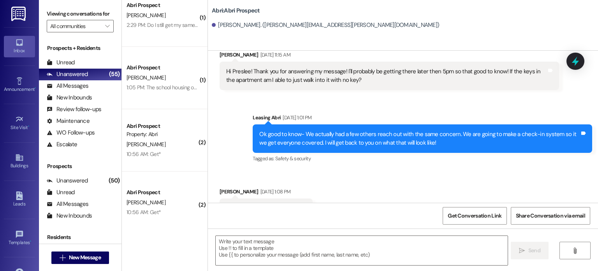
scroll to position [1476, 0]
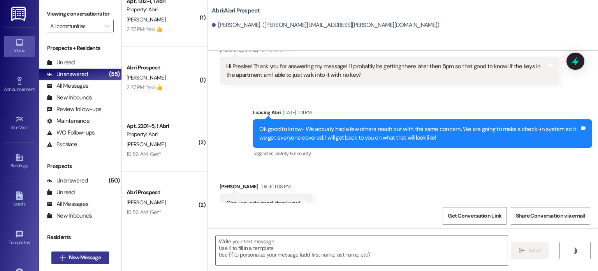
click at [90, 253] on span "New Message" at bounding box center [85, 257] width 32 height 8
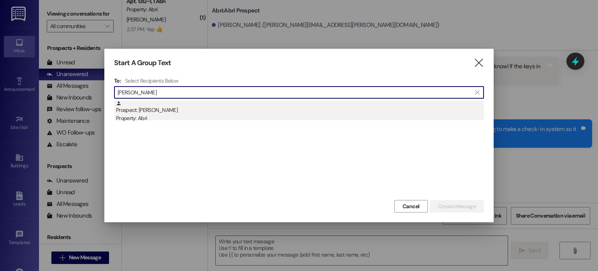
type input "jacob hel"
click at [181, 109] on div "Prospect: Jacob Helton Property: Abri" at bounding box center [300, 111] width 368 height 22
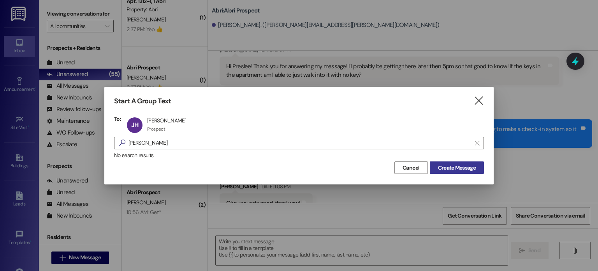
drag, startPoint x: 471, startPoint y: 163, endPoint x: 467, endPoint y: 167, distance: 5.5
click at [469, 166] on button "Create Message" at bounding box center [457, 167] width 54 height 12
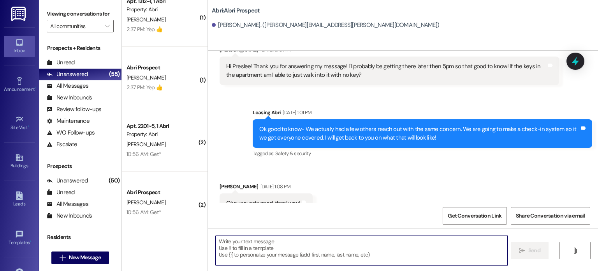
click at [315, 246] on textarea at bounding box center [362, 250] width 292 height 29
paste textarea "Hey [PERSON_NAME]! This is Preslee with Abri Apartments. I just added your char…"
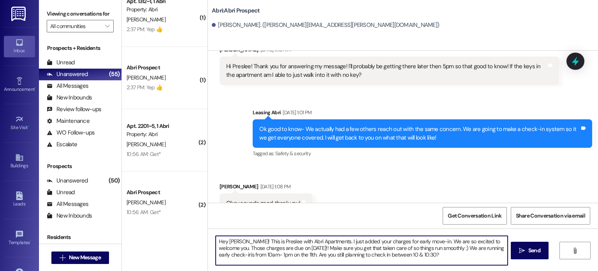
click at [233, 241] on textarea "Hey [PERSON_NAME]! This is Preslee with Abri Apartments. I just added your char…" at bounding box center [362, 250] width 292 height 29
click at [436, 246] on textarea "Hey Jacob! This is Preslee with Abri Apartments. I just added your charges for …" at bounding box center [362, 250] width 292 height 29
drag, startPoint x: 367, startPoint y: 253, endPoint x: 389, endPoint y: 264, distance: 24.4
click at [389, 264] on textarea "Hey Jacob! This is Preslee with Abri Apartments. I just added your charges for …" at bounding box center [362, 250] width 292 height 29
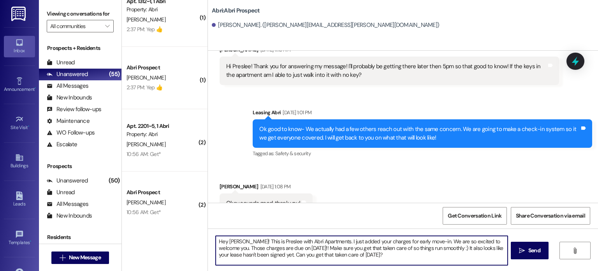
scroll to position [0, 0]
type textarea "Hey Jacob! This is Preslee with Abri Apartments. I just added your charges for …"
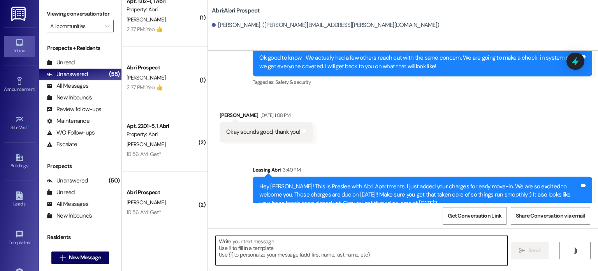
scroll to position [1601, 0]
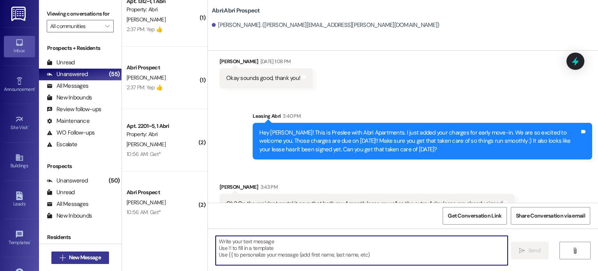
click at [100, 259] on span "New Message" at bounding box center [84, 257] width 35 height 8
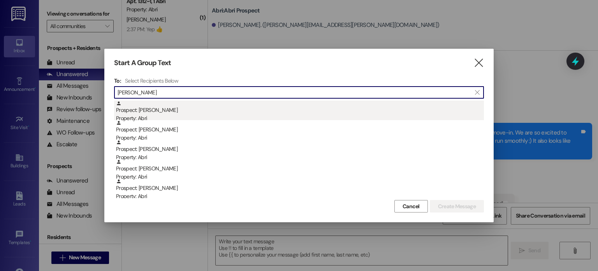
type input "tyler"
click at [123, 107] on div "Prospect: Tyler Urish Property: Abri" at bounding box center [300, 111] width 368 height 22
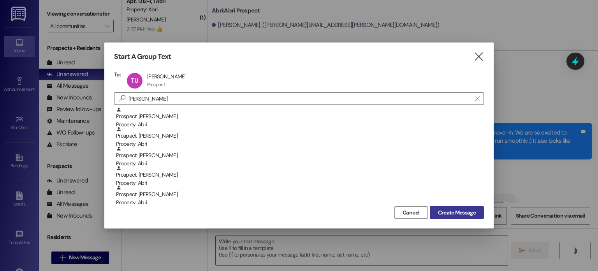
click at [462, 212] on span "Create Message" at bounding box center [457, 212] width 38 height 8
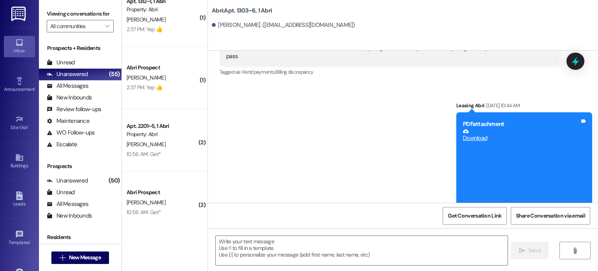
scroll to position [9261, 0]
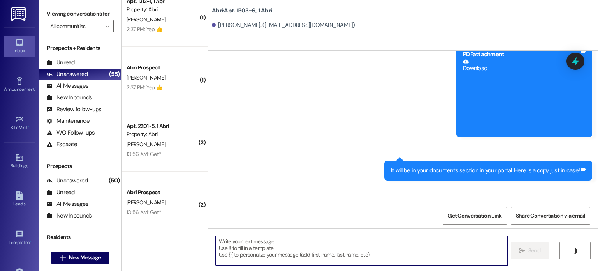
click at [351, 245] on textarea at bounding box center [362, 250] width 292 height 29
paste textarea "Hey [PERSON_NAME]! This is Preslee with Abri Apartments. I just added your char…"
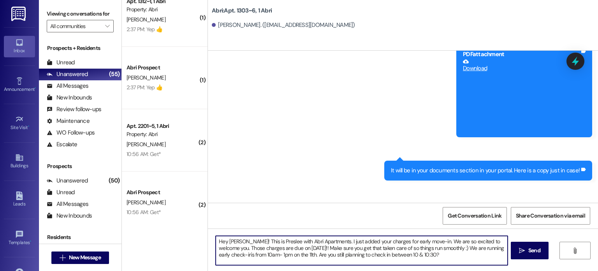
click at [232, 242] on textarea "Hey [PERSON_NAME]! This is Preslee with Abri Apartments. I just added your char…" at bounding box center [362, 250] width 292 height 29
click at [424, 259] on textarea "Hey Tyler! This is Preslee with Abri Apartments. I just added your charges for …" at bounding box center [362, 250] width 292 height 29
drag, startPoint x: 404, startPoint y: 256, endPoint x: 436, endPoint y: 250, distance: 32.1
click at [436, 250] on textarea "Hey Tyler! This is Preslee with Abri Apartments. I just added your charges for …" at bounding box center [362, 250] width 292 height 29
click at [439, 260] on textarea "Hey Tyler! This is Preslee with Abri Apartments. I just added your charges for …" at bounding box center [362, 250] width 292 height 29
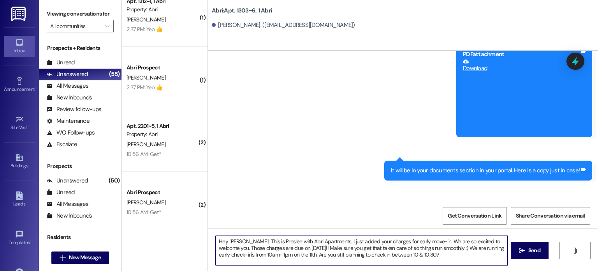
click at [425, 241] on textarea "Hey Tyler! This is Preslee with Abri Apartments. I just added your charges for …" at bounding box center [362, 250] width 292 height 29
click at [279, 255] on textarea "Hey Tyler! This is Preslee with Abri Apartments. I just added your charges for …" at bounding box center [362, 250] width 292 height 29
click at [251, 254] on textarea "Hey Tyler! This is Preslee with Abri Apartments. I just added your charges for …" at bounding box center [362, 250] width 292 height 29
click at [244, 255] on textarea "Hey Tyler! This is Preslee with Abri Apartments. I just added your charges for …" at bounding box center [362, 250] width 292 height 29
drag, startPoint x: 402, startPoint y: 254, endPoint x: 281, endPoint y: 263, distance: 120.6
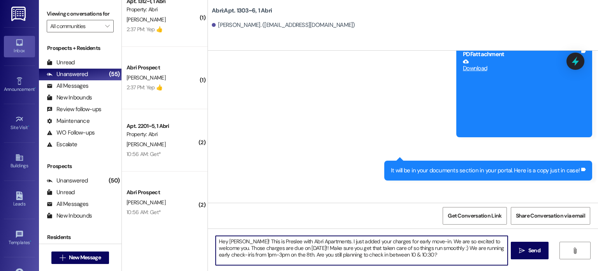
click at [281, 263] on textarea "Hey Tyler! This is Preslee with Abri Apartments. I just added your charges for …" at bounding box center [362, 250] width 292 height 29
click at [294, 255] on textarea "Hey Tyler! This is Preslee with Abri Apartments. I just added your charges for …" at bounding box center [362, 250] width 292 height 29
type textarea "Hey Tyler! This is Preslee with Abri Apartments. I just added your charges for …"
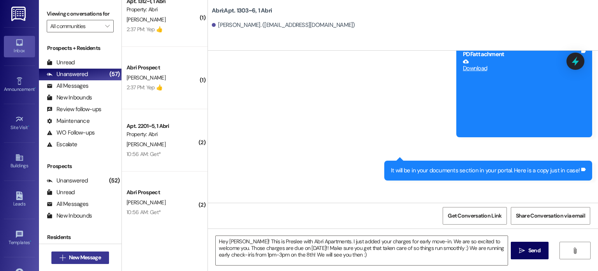
click at [101, 253] on button " New Message" at bounding box center [80, 257] width 58 height 12
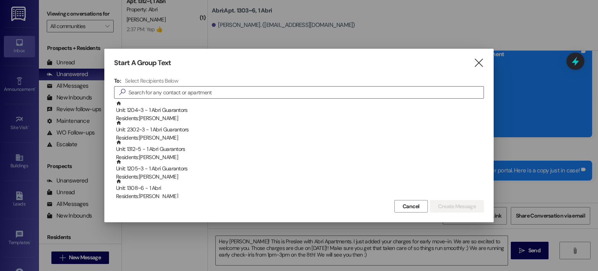
click at [471, 65] on div "Start A Group Text " at bounding box center [299, 62] width 370 height 9
click at [477, 61] on icon "" at bounding box center [478, 63] width 11 height 8
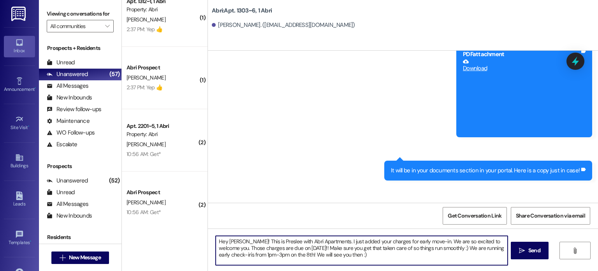
click at [341, 254] on textarea "Hey Tyler! This is Preslee with Abri Apartments. I just added your charges for …" at bounding box center [362, 250] width 292 height 29
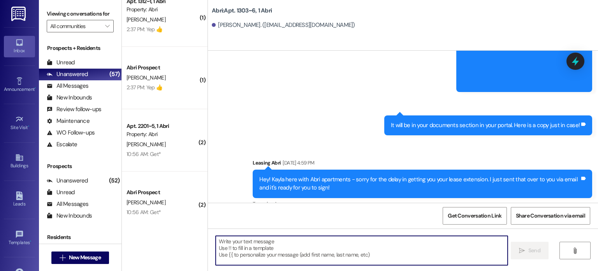
scroll to position [9332, 0]
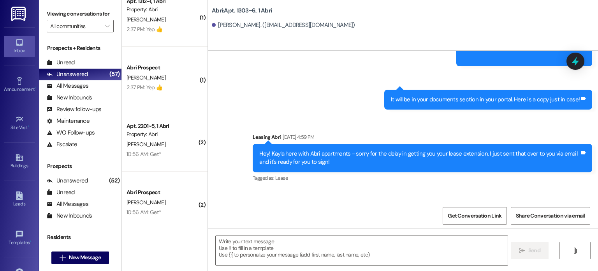
drag, startPoint x: 255, startPoint y: 168, endPoint x: 362, endPoint y: 203, distance: 113.0
click at [362, 203] on div "Sent via SMS Leasing Abri Nov 11, 2024 at 4:20 PM Hey Tyler this is Gracie from…" at bounding box center [403, 186] width 390 height 271
copy div "Hey Tyler! This is Preslee with Abri Apartments. I just added your charges for …"
click at [386, 223] on div "Hey Tyler! This is Preslee with Abri Apartments. I just added your charges for …" at bounding box center [419, 235] width 320 height 25
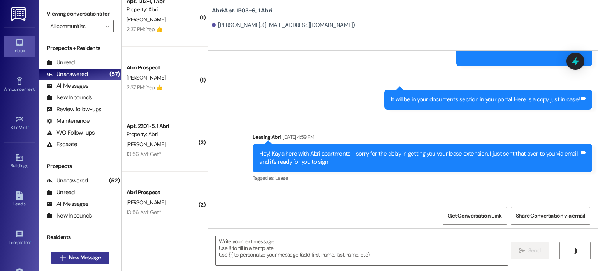
click at [69, 261] on span "New Message" at bounding box center [85, 257] width 32 height 8
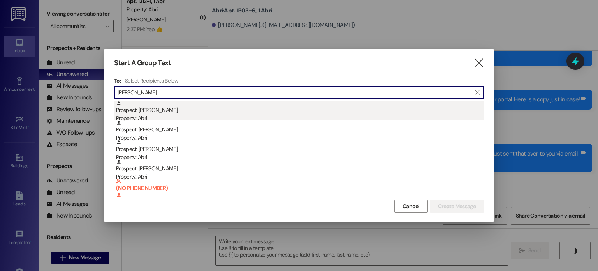
type input "mason"
click at [171, 114] on div "Property: Abri" at bounding box center [300, 118] width 368 height 8
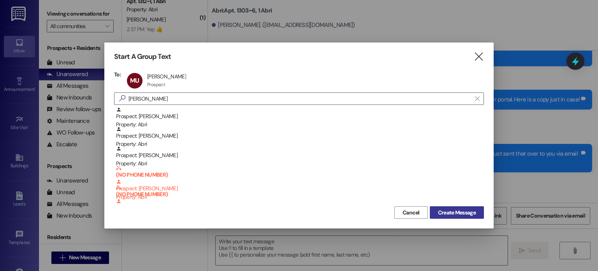
click at [433, 216] on button "Create Message" at bounding box center [457, 212] width 54 height 12
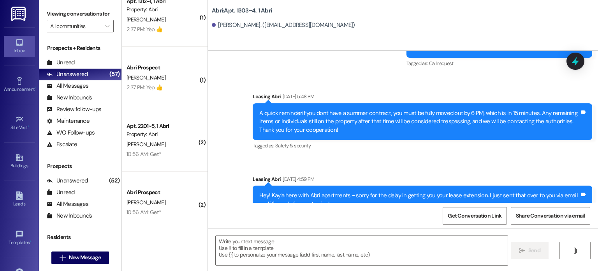
scroll to position [8103, 0]
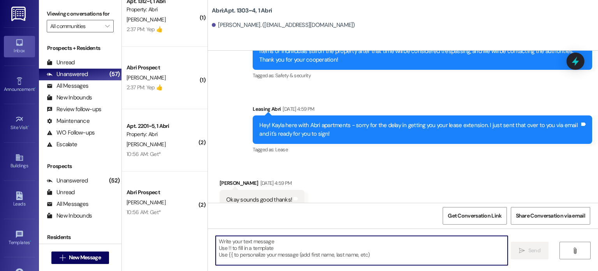
click at [316, 252] on textarea at bounding box center [362, 250] width 292 height 29
paste textarea "Hey Tyler! This is Preslee with Abri Apartments. I just added your charges for …"
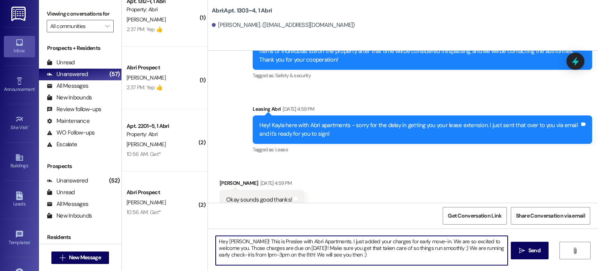
click at [235, 242] on textarea "Hey Tyler! This is Preslee with Abri Apartments. I just added your charges for …" at bounding box center [362, 250] width 292 height 29
type textarea "Hey Mason! This is Preslee with Abri Apartments. I just added your charges for …"
click at [362, 253] on textarea "Hey Mason! This is Preslee with Abri Apartments. I just added your charges for …" at bounding box center [362, 250] width 292 height 29
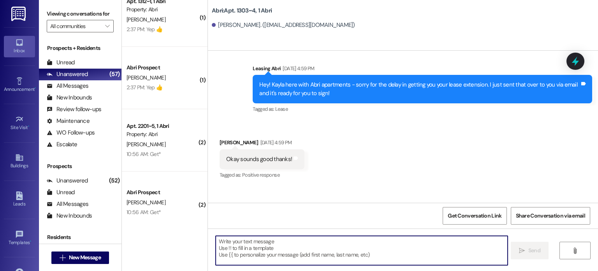
scroll to position [8174, 0]
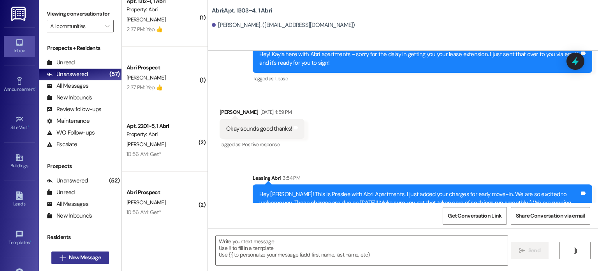
click at [88, 258] on span "New Message" at bounding box center [85, 257] width 32 height 8
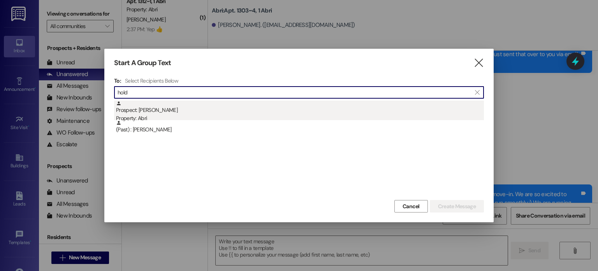
type input "hold"
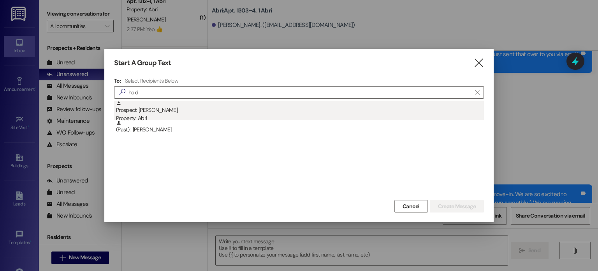
click at [141, 105] on div "Prospect: Holden Hunter Property: Abri" at bounding box center [300, 111] width 368 height 22
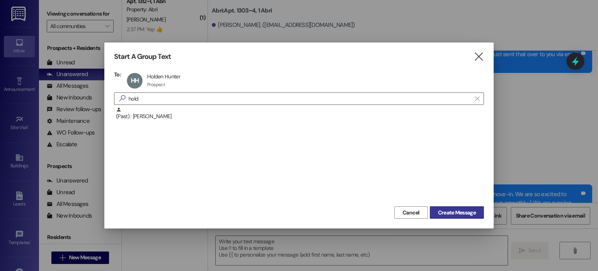
click at [458, 213] on span "Create Message" at bounding box center [457, 212] width 38 height 8
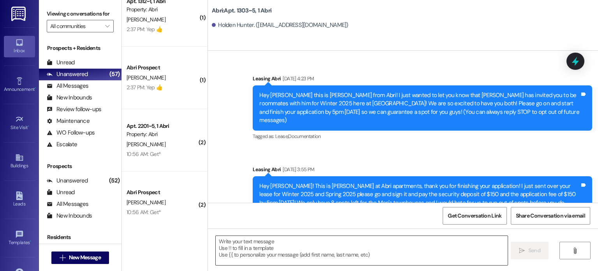
scroll to position [10181, 0]
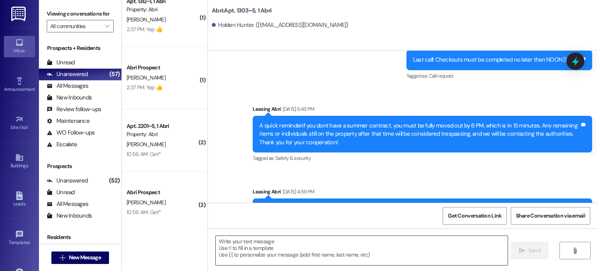
click at [227, 244] on textarea at bounding box center [362, 250] width 292 height 29
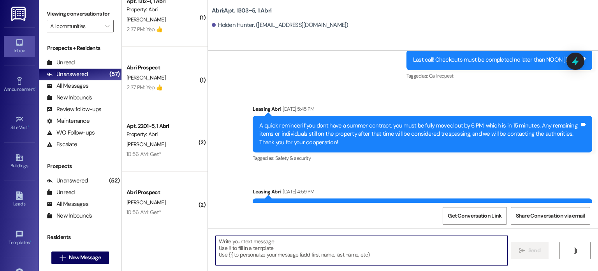
paste textarea "Hey Tyler! This is Preslee with Abri Apartments. I just added your charges for …"
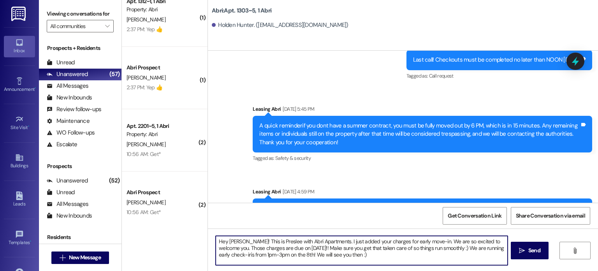
click at [234, 242] on textarea "Hey Tyler! This is Preslee with Abri Apartments. I just added your charges for …" at bounding box center [362, 250] width 292 height 29
type textarea "Hey Holden! This is Preslee with Abri Apartments. I just added your charges for…"
click at [359, 257] on textarea "Hey Holden! This is Preslee with Abri Apartments. I just added your charges for…" at bounding box center [362, 250] width 292 height 29
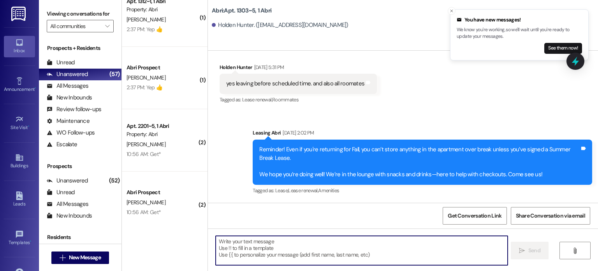
scroll to position [10252, 0]
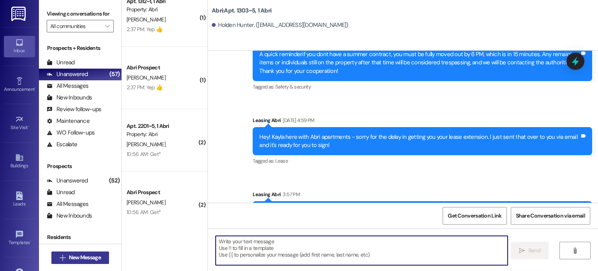
click at [83, 260] on span "New Message" at bounding box center [85, 257] width 32 height 8
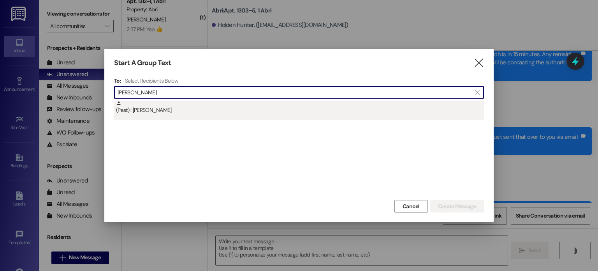
type input "samuel fu"
click at [134, 116] on div "(Past) : Samuel Furniss" at bounding box center [299, 109] width 370 height 19
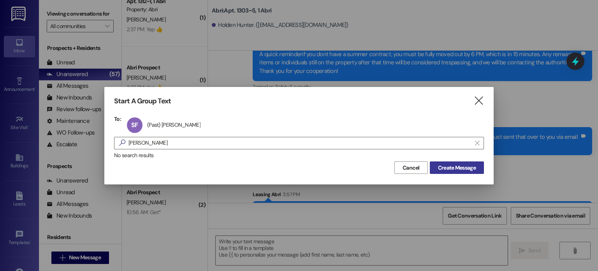
click at [433, 166] on button "Create Message" at bounding box center [457, 167] width 54 height 12
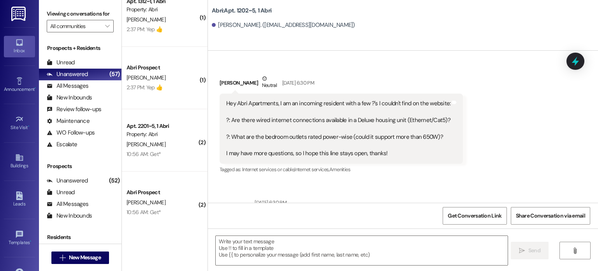
scroll to position [15380, 0]
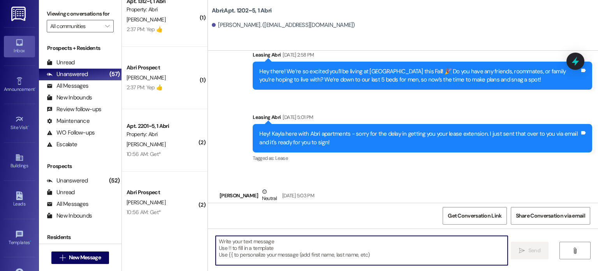
click at [273, 246] on textarea at bounding box center [362, 250] width 292 height 29
paste textarea "Hey Zettalie! This is Preslee with Abri Apartments. I just added your charges f…"
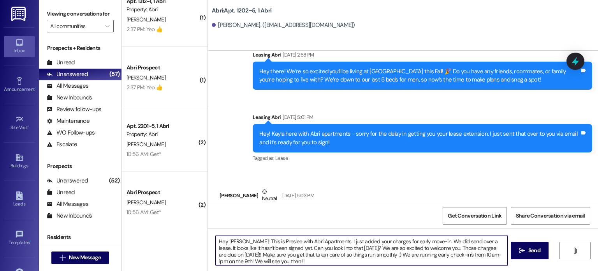
click at [240, 240] on textarea "Hey Zettalie! This is Preslee with Abri Apartments. I just added your charges f…" at bounding box center [362, 250] width 292 height 29
click at [277, 248] on textarea "Hey Samuel! This is Preslee with Abri Apartments. I just added your charges for…" at bounding box center [362, 250] width 292 height 29
drag, startPoint x: 305, startPoint y: 251, endPoint x: 299, endPoint y: 248, distance: 7.0
click at [495, 253] on textarea "Hey Samuel! This is Preslee with Abri Apartments. I just added your charges for…" at bounding box center [362, 250] width 292 height 29
click at [244, 260] on textarea "Hey Samuel! This is Preslee with Abri Apartments. I just added your charges for…" at bounding box center [362, 250] width 292 height 29
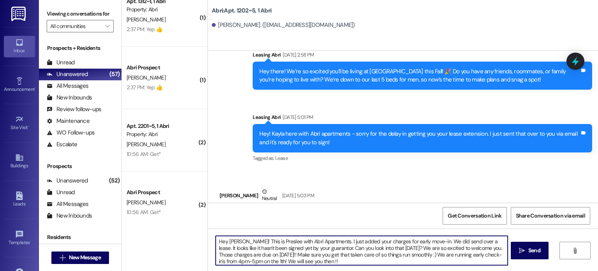
type textarea "Hey Samuel! This is Preslee with Abri Apartments. I just added your charges for…"
click at [309, 261] on textarea "Hey Samuel! This is Preslee with Abri Apartments. I just added your charges for…" at bounding box center [362, 250] width 292 height 29
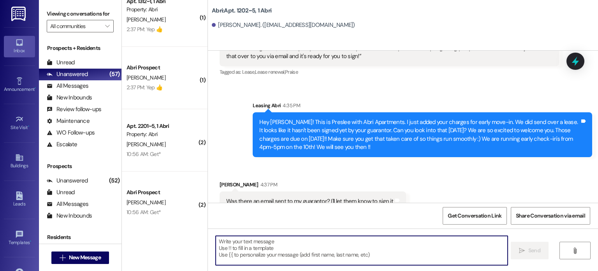
scroll to position [15593, 0]
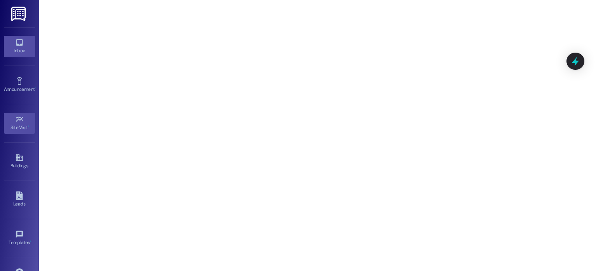
click at [14, 53] on div "Inbox" at bounding box center [19, 51] width 39 height 8
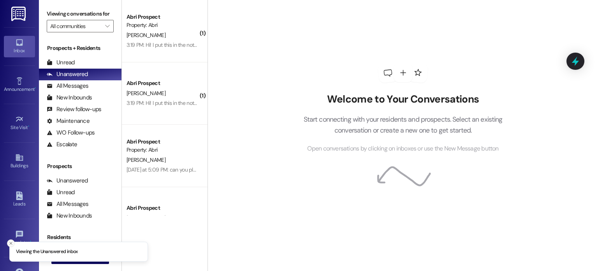
click at [14, 244] on button "Close toast" at bounding box center [11, 243] width 8 height 8
click at [62, 255] on icon "" at bounding box center [63, 257] width 6 height 6
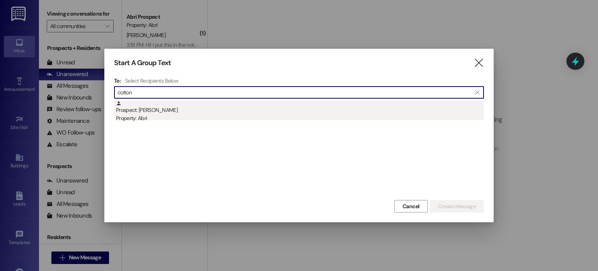
type input "colton"
click at [146, 108] on div "Prospect: Colton Christensen Property: Abri" at bounding box center [300, 111] width 368 height 22
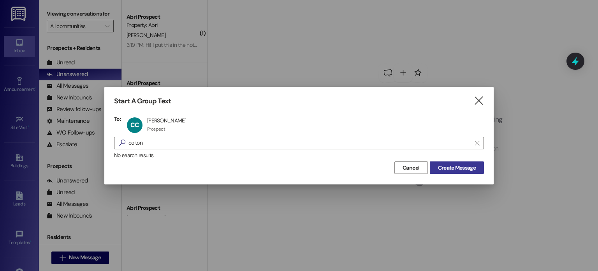
click at [444, 173] on button "Create Message" at bounding box center [457, 167] width 54 height 12
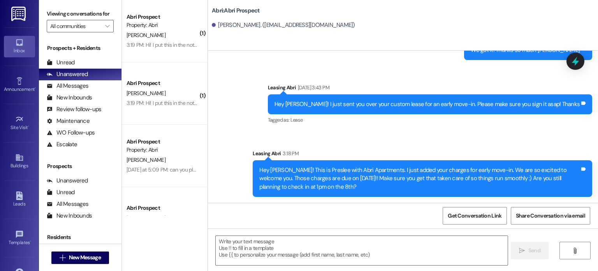
scroll to position [388, 0]
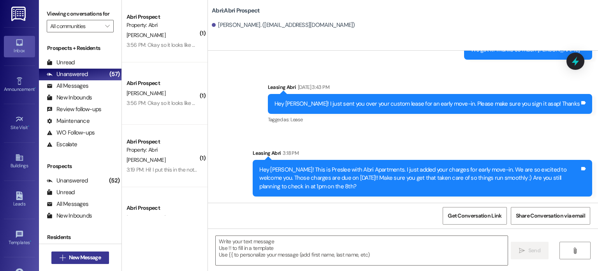
click at [98, 255] on span "New Message" at bounding box center [85, 257] width 32 height 8
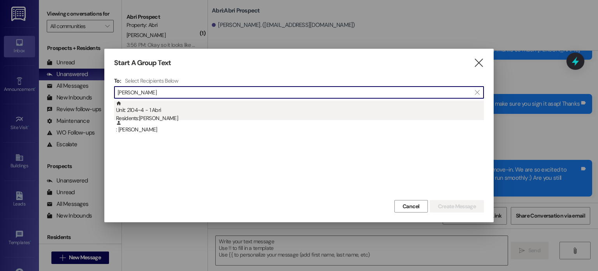
type input "emma rich"
click at [130, 105] on div "Unit: 2104~4 - 1 Abri Residents: Emma Richardson" at bounding box center [300, 111] width 368 height 22
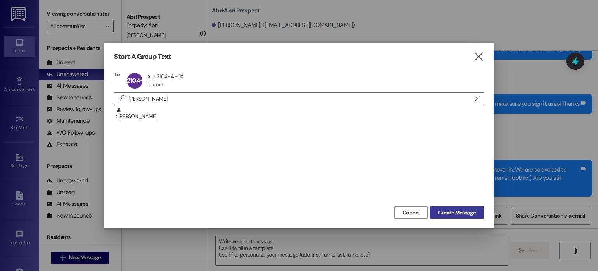
click at [448, 210] on span "Create Message" at bounding box center [457, 212] width 38 height 8
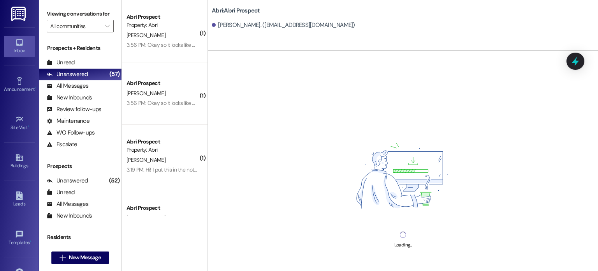
click at [257, 246] on div "Loading..." at bounding box center [403, 186] width 390 height 271
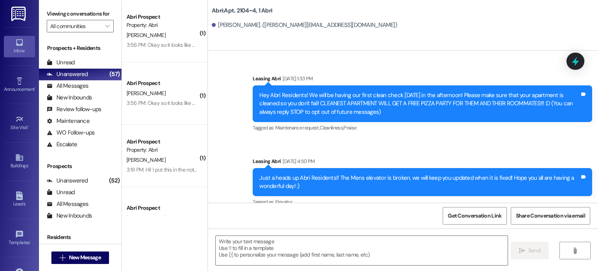
scroll to position [29134, 0]
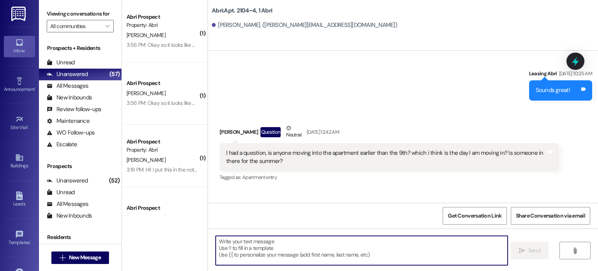
click at [257, 246] on textarea at bounding box center [362, 250] width 292 height 29
paste textarea "Hey Tyler! This is Preslee with Abri Apartments. I just added your charges for …"
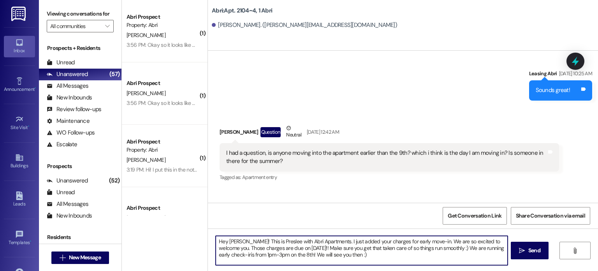
click at [257, 246] on textarea "Hey Tyler! This is Preslee with Abri Apartments. I just added your charges for …" at bounding box center [362, 250] width 292 height 29
click at [236, 240] on textarea "Hey Tyler! This is Preslee with Abri Apartments. I just added your charges for …" at bounding box center [362, 250] width 292 height 29
click at [272, 257] on textarea "Hey Emma! This is Preslee with Abri Apartments. I just added your charges for e…" at bounding box center [362, 250] width 292 height 29
click at [264, 252] on textarea "Hey Emma! This is Preslee with Abri Apartments. I just added your charges for e…" at bounding box center [362, 250] width 292 height 29
click at [294, 254] on textarea "Hey Emma! This is Preslee with Abri Apartments. I just added your charges for e…" at bounding box center [362, 250] width 292 height 29
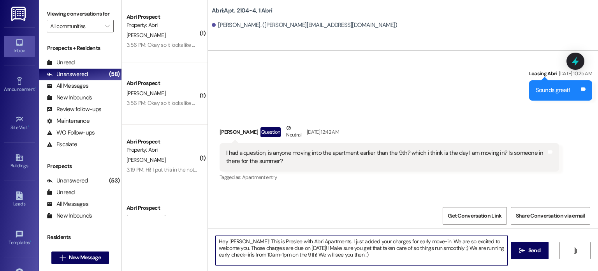
click at [366, 255] on textarea "Hey Emma! This is Preslee with Abri Apartments. I just added your charges for e…" at bounding box center [362, 250] width 292 height 29
drag, startPoint x: 355, startPoint y: 253, endPoint x: 209, endPoint y: 241, distance: 146.9
click at [211, 241] on div "Hey Emma! This is Preslee with Abri Apartments. I just added your charges for e…" at bounding box center [357, 250] width 292 height 30
click at [395, 260] on textarea "Hey Emma! This is Preslee with Abri Apartments. I just added your charges for e…" at bounding box center [362, 250] width 292 height 29
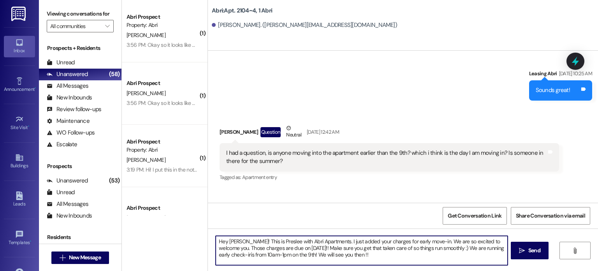
click at [222, 248] on textarea "Hey Emma! This is Preslee with Abri Apartments. I just added your charges for e…" at bounding box center [362, 250] width 292 height 29
type textarea "Hey Emma! This is Preslee with Abri Apartments. I just added your charges for e…"
click at [364, 257] on textarea "Hey Emma! This is Preslee with Abri Apartments. I just added your charges for e…" at bounding box center [362, 250] width 292 height 29
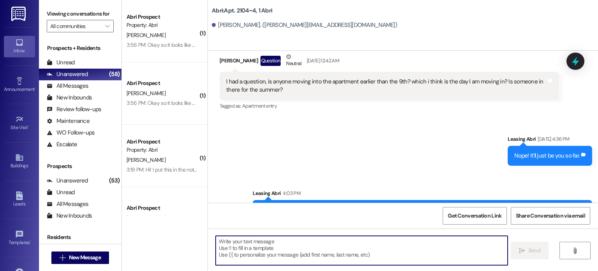
scroll to position [29259, 0]
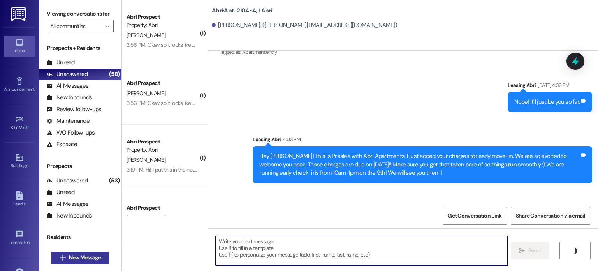
click at [83, 253] on span "New Message" at bounding box center [85, 257] width 32 height 8
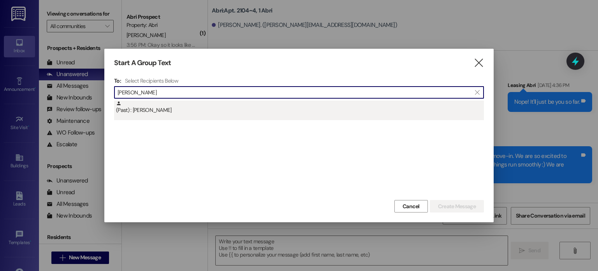
type input "landen"
click at [160, 114] on div "(Past) : Landen Bradford" at bounding box center [300, 107] width 368 height 14
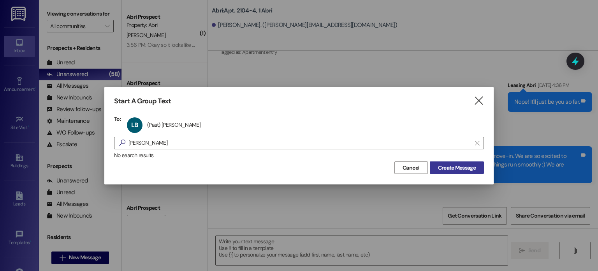
click at [436, 170] on span "Create Message" at bounding box center [456, 167] width 41 height 8
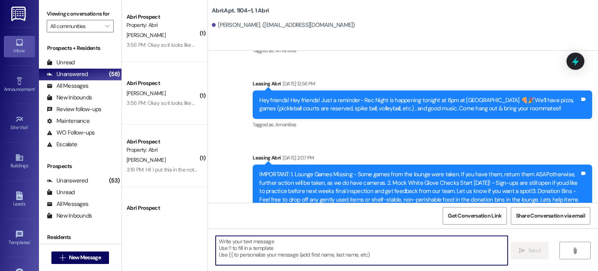
click at [301, 247] on textarea at bounding box center [362, 250] width 292 height 29
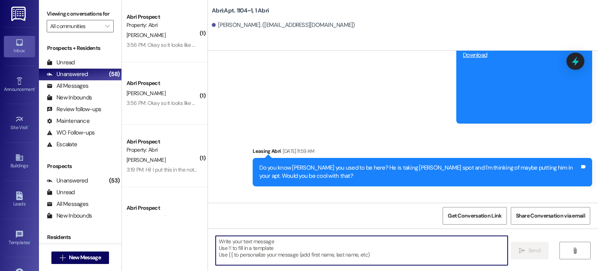
scroll to position [9028, 0]
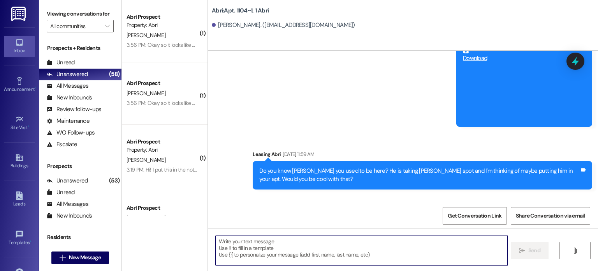
paste textarea "Hey Emma! This is Preslee with Abri Apartments. I just added your charges for e…"
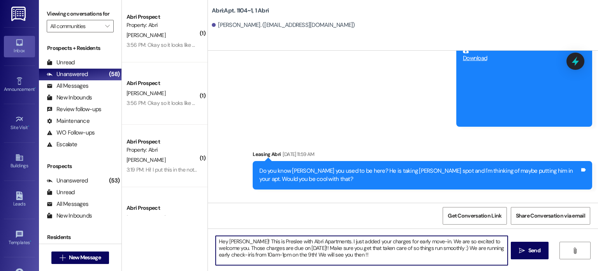
click at [238, 239] on textarea "Hey Emma! This is Preslee with Abri Apartments. I just added your charges for e…" at bounding box center [362, 250] width 292 height 29
type textarea "Hey Landen! This is Preslee with Abri Apartments. I just added your charges for…"
click at [378, 260] on textarea "Hey Landen! This is Preslee with Abri Apartments. I just added your charges for…" at bounding box center [362, 250] width 292 height 29
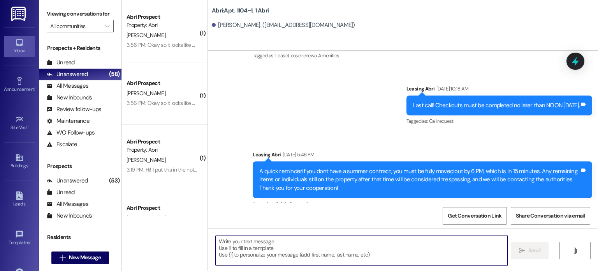
scroll to position [10256, 0]
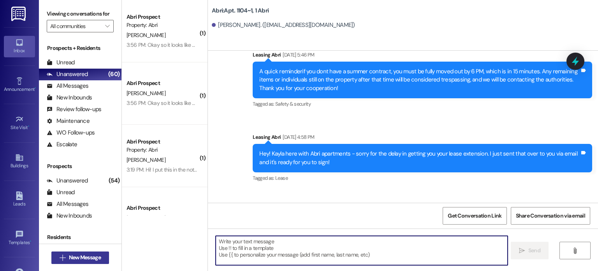
click at [77, 254] on span "New Message" at bounding box center [85, 257] width 32 height 8
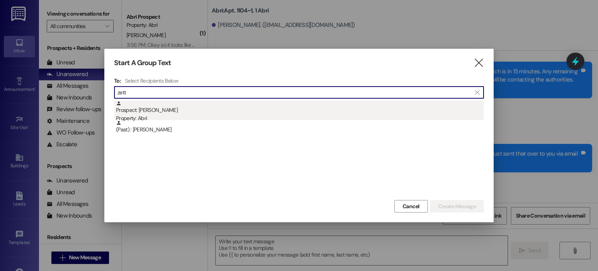
type input "zett"
click at [158, 118] on div "Property: Abri" at bounding box center [300, 118] width 368 height 8
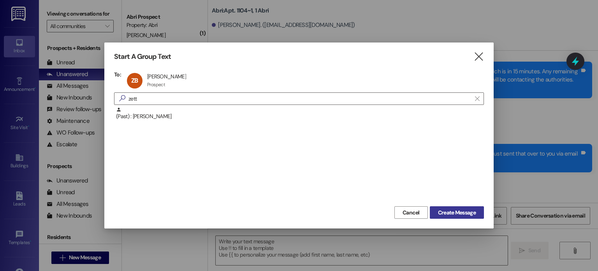
click at [475, 208] on span "Create Message" at bounding box center [457, 212] width 38 height 8
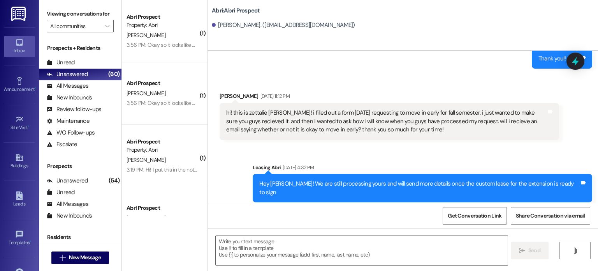
scroll to position [439, 0]
click at [285, 240] on textarea at bounding box center [362, 250] width 292 height 29
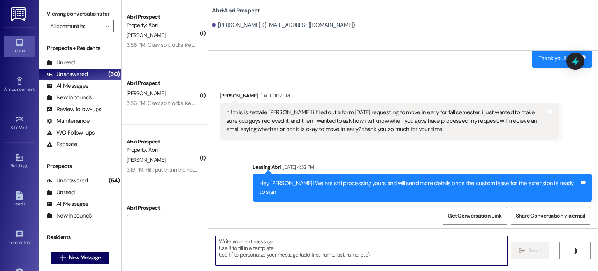
click at [276, 240] on textarea at bounding box center [362, 250] width 292 height 29
paste textarea "Hey Emma! This is Preslee with Abri Apartments. I just added your charges for e…"
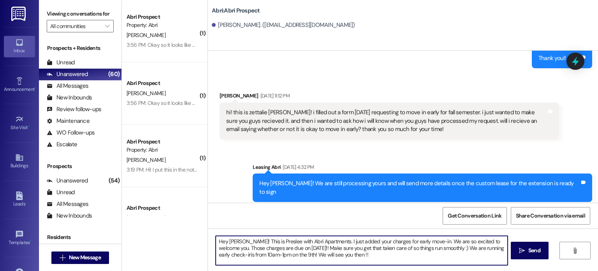
click at [238, 241] on textarea "Hey Emma! This is Preslee with Abri Apartments. I just added your charges for e…" at bounding box center [362, 250] width 292 height 29
click at [424, 243] on textarea "Hey Zettalie! This is Preslee with Abri Apartments. I just added your charges f…" at bounding box center [362, 250] width 292 height 29
type textarea "Hey Zettalie! This is Preslee with Abri Apartments. I just added your charges f…"
click at [268, 260] on textarea "Hey Zettalie! This is Preslee with Abri Apartments. I just added your charges f…" at bounding box center [362, 250] width 292 height 29
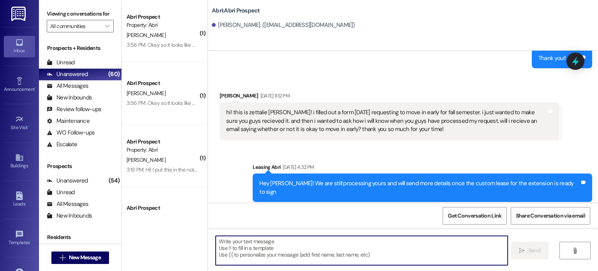
scroll to position [439, 0]
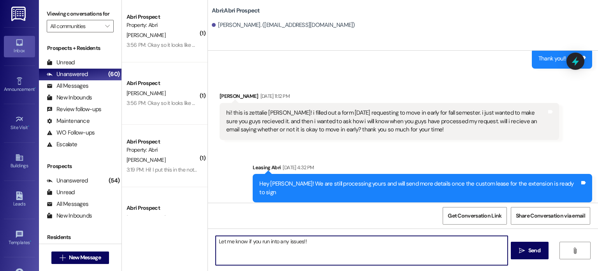
type textarea "Let me know if you run into any issues!!"
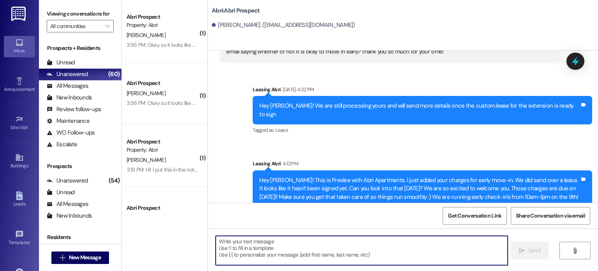
scroll to position [519, 0]
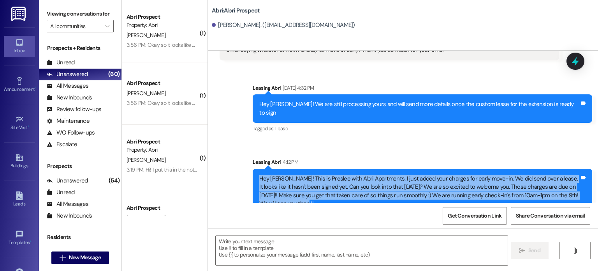
drag, startPoint x: 283, startPoint y: 186, endPoint x: 254, endPoint y: 160, distance: 38.6
click at [258, 174] on div "Hey Zettalie! This is Preslee with Abri Apartments. I just added your charges f…" at bounding box center [419, 190] width 322 height 33
copy div "Hey Zettalie! This is Preslee with Abri Apartments. I just added your charges f…"
click at [294, 190] on div "Hey Zettalie! This is Preslee with Abri Apartments. I just added your charges f…" at bounding box center [419, 190] width 320 height 33
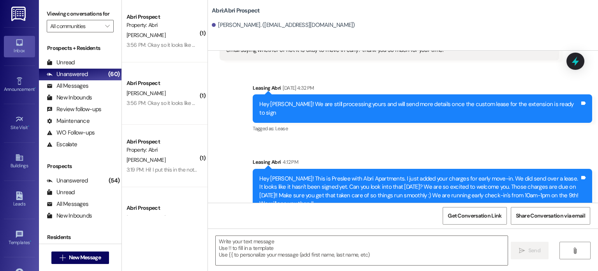
click at [274, 204] on div "Get Conversation Link Share Conversation via email" at bounding box center [403, 215] width 390 height 26
click at [98, 253] on span "New Message" at bounding box center [85, 257] width 32 height 8
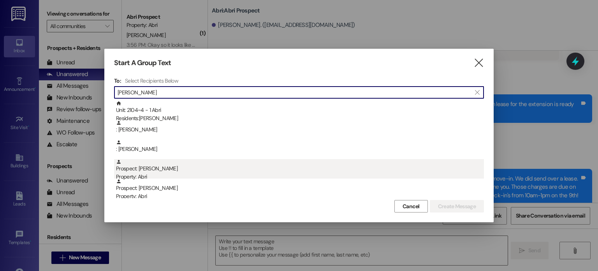
type input "Emma"
click at [148, 171] on div "Prospect: Emma Dickinson Property: Abri" at bounding box center [300, 170] width 368 height 22
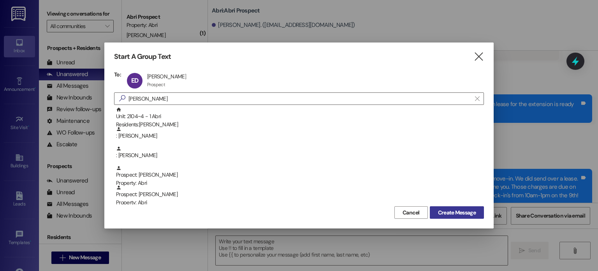
click at [439, 209] on span "Create Message" at bounding box center [457, 212] width 38 height 8
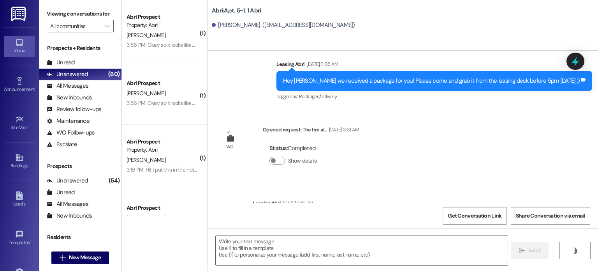
scroll to position [3564, 0]
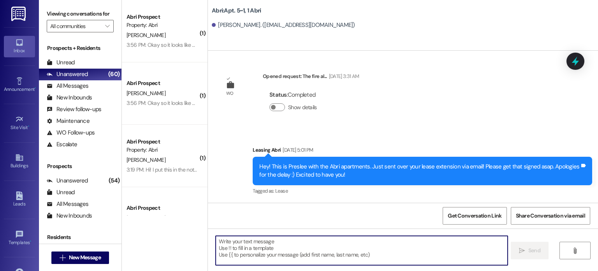
click at [250, 244] on textarea at bounding box center [362, 250] width 292 height 29
paste textarea "Hey Zettalie! This is Preslee with Abri Apartments. I just added your charges f…"
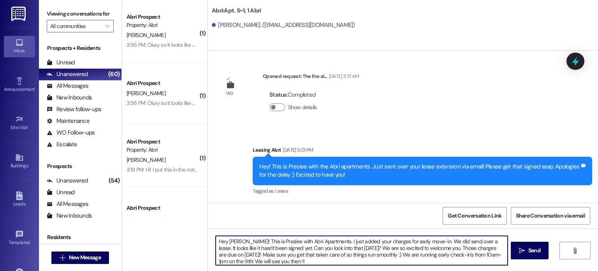
click at [241, 241] on textarea "Hey Zettalie! This is Preslee with Abri Apartments. I just added your charges f…" at bounding box center [362, 250] width 292 height 29
click at [288, 262] on textarea "Hey Emma! This is Preslee with Abri Apartments. I just added your charges for e…" at bounding box center [362, 250] width 292 height 29
type textarea "Hey Emma! This is Preslee with Abri Apartments. I just added your charges for e…"
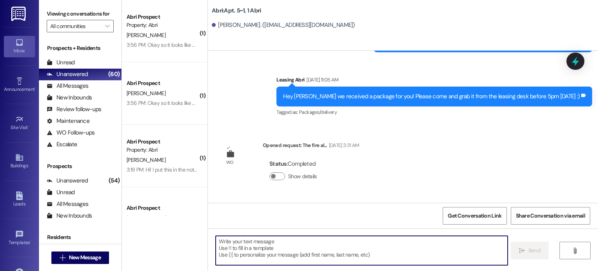
scroll to position [3643, 0]
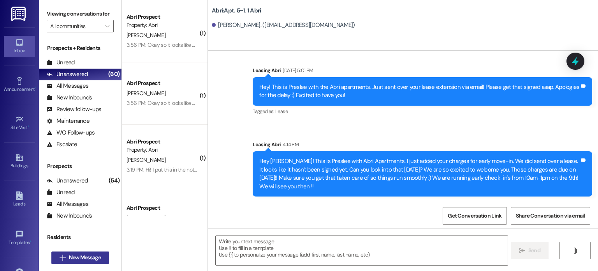
click at [71, 260] on span "New Message" at bounding box center [85, 257] width 32 height 8
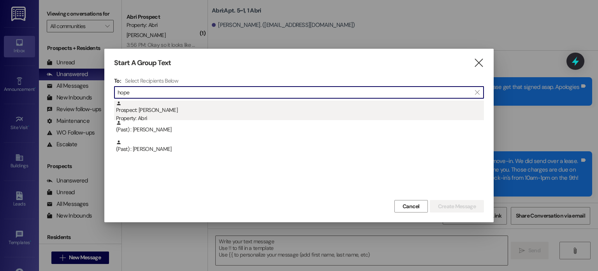
type input "hope"
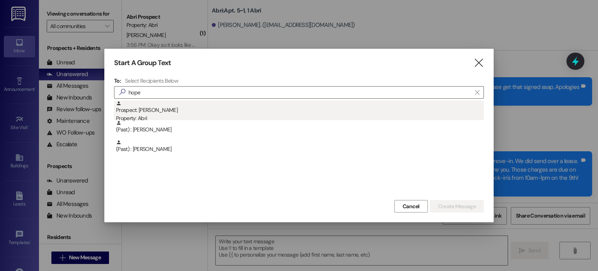
click at [135, 112] on div "Prospect: Hope Forman Property: Abri" at bounding box center [300, 111] width 368 height 22
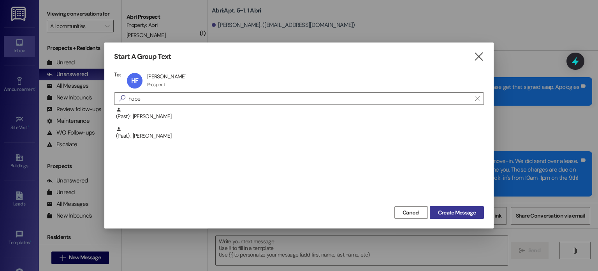
click at [451, 212] on span "Create Message" at bounding box center [457, 212] width 38 height 8
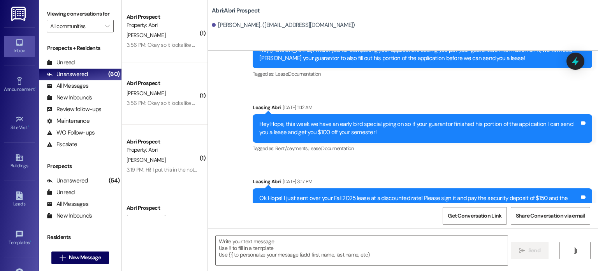
scroll to position [350, 0]
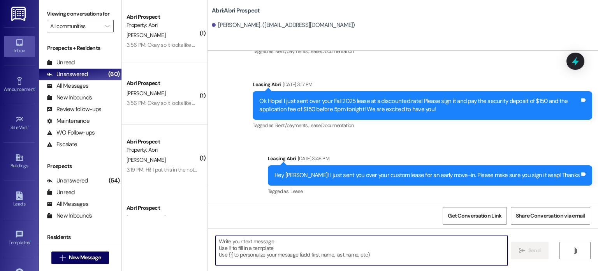
click at [272, 242] on textarea at bounding box center [362, 250] width 292 height 29
paste textarea "Hey Zettalie! This is Preslee with Abri Apartments. I just added your charges f…"
type textarea "Hey Zettalie! This is Preslee with Abri Apartments. I just added your charges f…"
paste textarea "Hey Emma! This is Preslee with Abri Apartments. I just added your charges for e…"
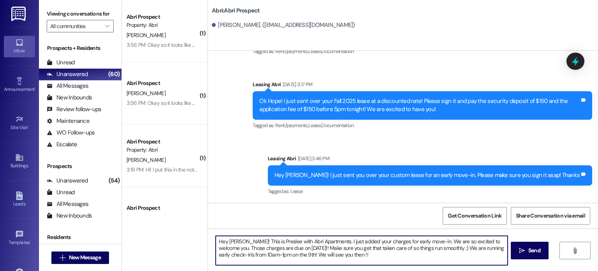
click at [237, 241] on textarea "Hey Emma! This is Preslee with Abri Apartments. I just added your charges for e…" at bounding box center [362, 250] width 292 height 29
click at [276, 254] on textarea "Hey Hope! This is Preslee with Abri Apartments. I just added your charges for e…" at bounding box center [362, 250] width 292 height 29
click at [250, 253] on textarea "Hey Hope! This is Preslee with Abri Apartments. I just added your charges for e…" at bounding box center [362, 250] width 292 height 29
type textarea "Hey Hope! This is Preslee with Abri Apartments. I just added your charges for e…"
click at [348, 253] on textarea "Hey Hope! This is Preslee with Abri Apartments. I just added your charges for e…" at bounding box center [362, 250] width 292 height 29
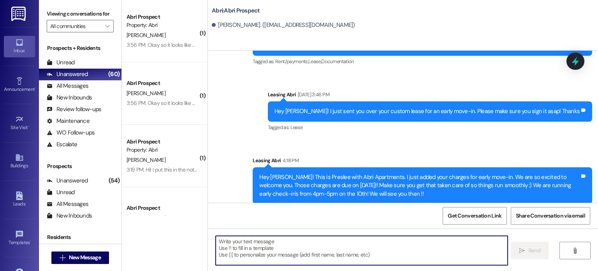
scroll to position [420, 0]
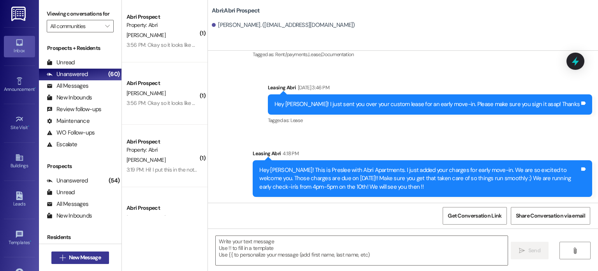
click at [73, 261] on span "New Message" at bounding box center [85, 257] width 32 height 8
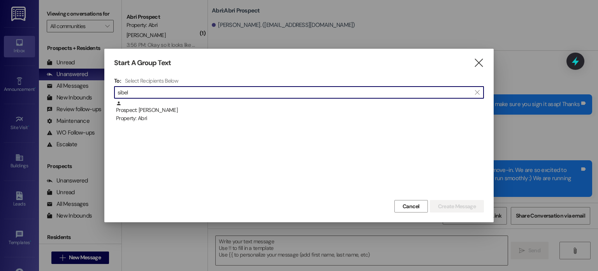
type input "sibel"
click at [139, 98] on div "To: Select Recipients Below  sibel  Prospect: Sibel Watson Property: Abri" at bounding box center [299, 137] width 370 height 121
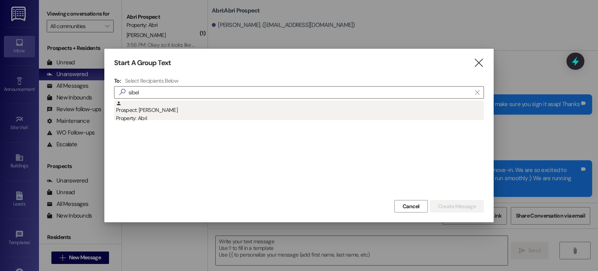
click at [140, 115] on div "Property: Abri" at bounding box center [300, 118] width 368 height 8
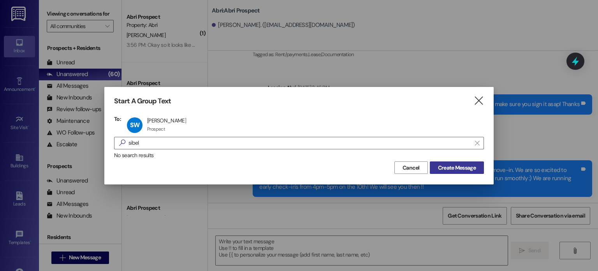
click at [469, 169] on span "Create Message" at bounding box center [457, 167] width 38 height 8
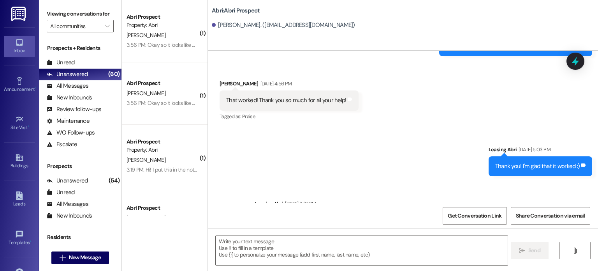
scroll to position [852, 0]
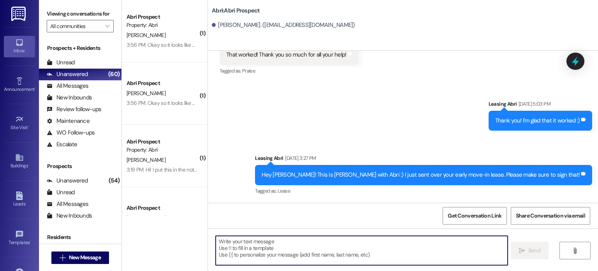
click at [256, 251] on textarea at bounding box center [362, 250] width 292 height 29
paste textarea "Hey Emma! This is Preslee with Abri Apartments. I just added your charges for e…"
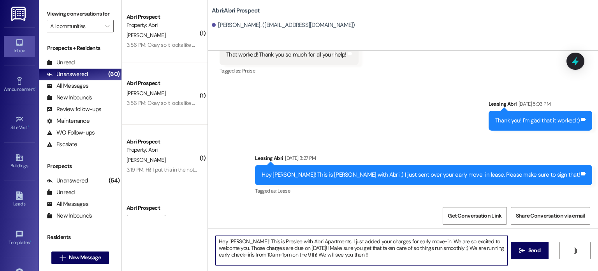
click at [240, 241] on textarea "Hey Emma! This is Preslee with Abri Apartments. I just added your charges for e…" at bounding box center [362, 250] width 292 height 29
click at [238, 241] on textarea "Hey Emma! This is Preslee with Abri Apartments. I just added your charges for e…" at bounding box center [362, 250] width 292 height 29
click at [250, 255] on textarea "Hey Sibel! This is Preslee with Abri Apartments. I just added your charges for …" at bounding box center [362, 250] width 292 height 29
click at [277, 253] on textarea "Hey Sibel! This is Preslee with Abri Apartments. I just added your charges for …" at bounding box center [362, 250] width 292 height 29
type textarea "Hey Sibel! This is Preslee with Abri Apartments. I just added your charges for …"
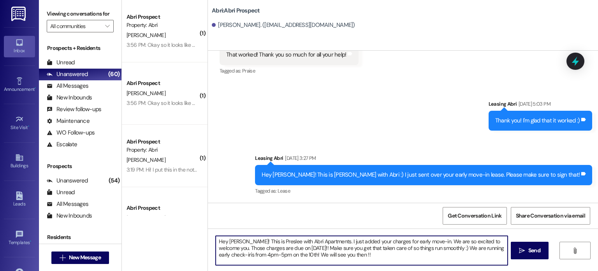
drag, startPoint x: 343, startPoint y: 253, endPoint x: 173, endPoint y: 241, distance: 169.8
click at [173, 241] on div "( 1 ) Abri Prospect Property: Abri M. Urish 3:56 PM: Okay so it looks like we m…" at bounding box center [360, 135] width 476 height 271
click at [349, 251] on textarea "Hey Sibel! This is Preslee with Abri Apartments. I just added your charges for …" at bounding box center [362, 250] width 292 height 29
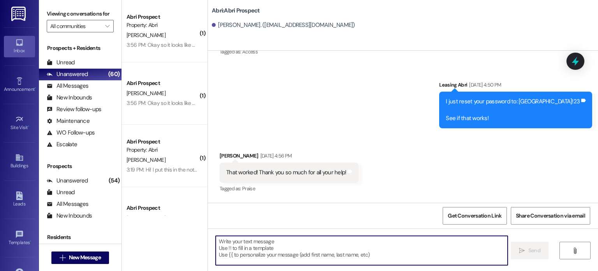
scroll to position [731, 0]
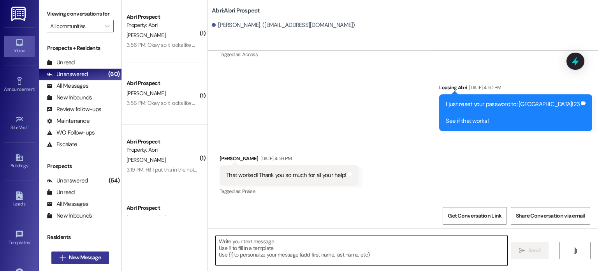
click at [80, 258] on span "New Message" at bounding box center [85, 257] width 32 height 8
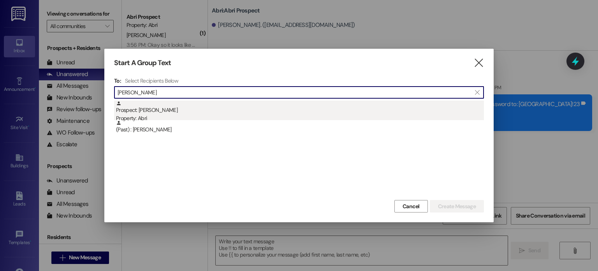
type input "miah"
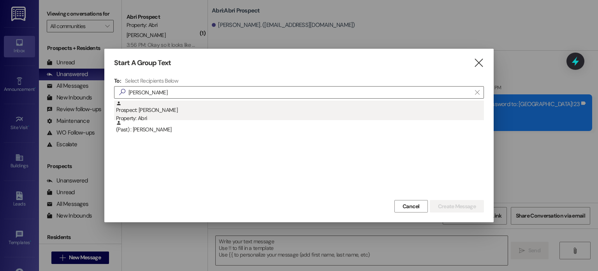
click at [176, 113] on div "Prospect: Miah Harward Property: Abri" at bounding box center [300, 111] width 368 height 22
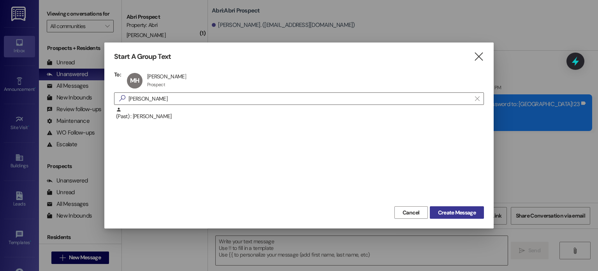
click at [438, 215] on span "Create Message" at bounding box center [457, 212] width 38 height 8
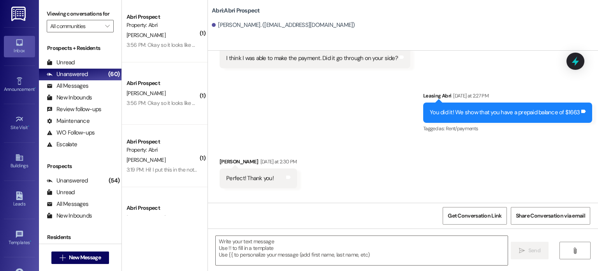
scroll to position [3370, 0]
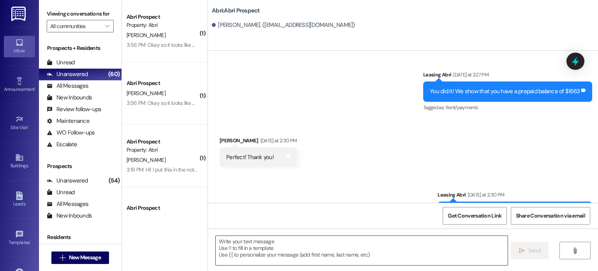
click at [304, 253] on textarea at bounding box center [362, 250] width 292 height 29
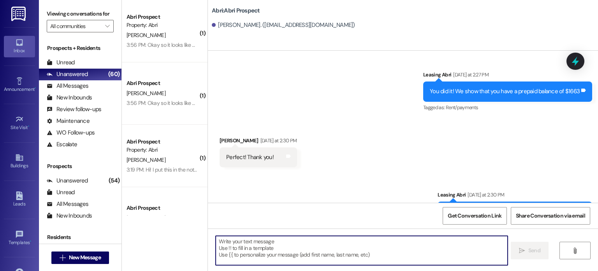
paste textarea "Hey Sibel! This is Preslee with Abri Apartments. I just added your charges for …"
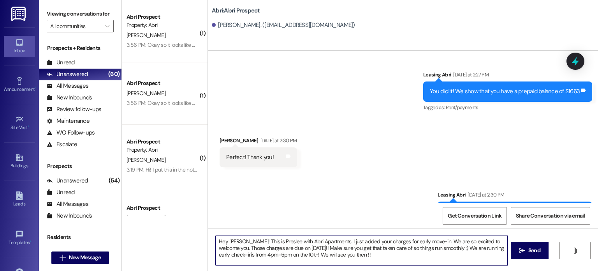
click at [235, 239] on textarea "Hey Sibel! This is Preslee with Abri Apartments. I just added your charges for …" at bounding box center [362, 250] width 292 height 29
type textarea "Hey Miah! This is Preslee with Abri Apartments. I just added your charges for e…"
click at [344, 258] on textarea "Hey Miah! This is Preslee with Abri Apartments. I just added your charges for e…" at bounding box center [362, 250] width 292 height 29
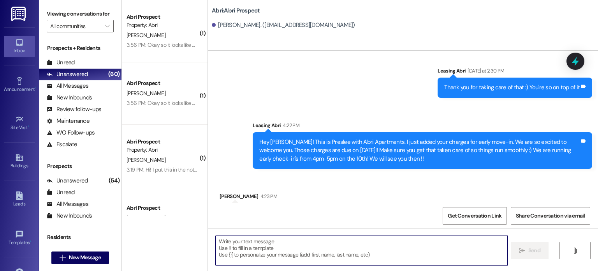
scroll to position [3495, 0]
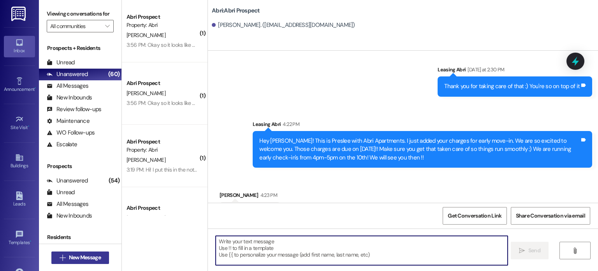
click at [71, 260] on span "New Message" at bounding box center [85, 257] width 32 height 8
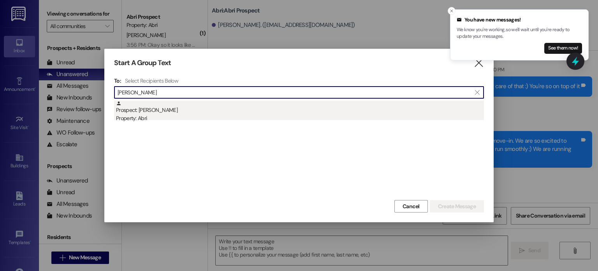
type input "eliane"
click at [148, 116] on div "Property: Abri" at bounding box center [300, 118] width 368 height 8
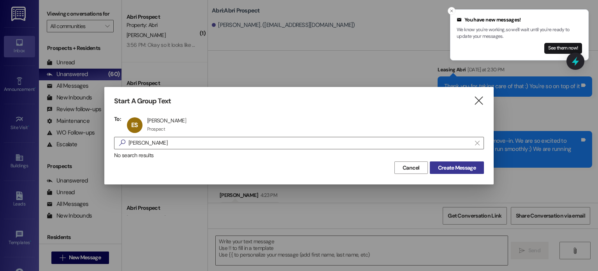
click at [468, 167] on span "Create Message" at bounding box center [457, 167] width 38 height 8
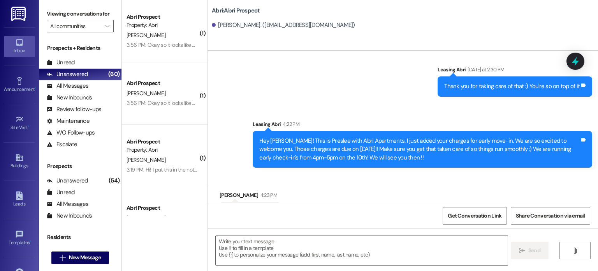
scroll to position [1027, 0]
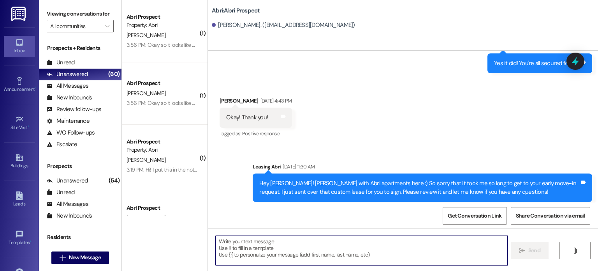
click at [263, 259] on textarea at bounding box center [362, 250] width 292 height 29
paste textarea "Hey Sibel! This is Preslee with Abri Apartments. I just added your charges for …"
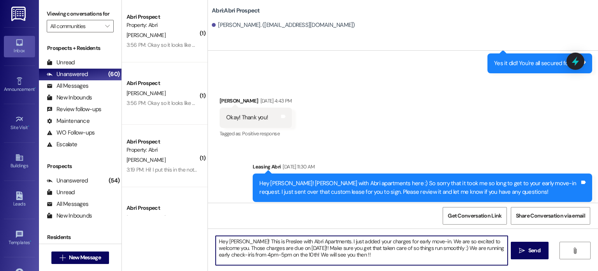
click at [234, 239] on textarea "Hey Sibel! This is Preslee with Abri Apartments. I just added your charges for …" at bounding box center [362, 250] width 292 height 29
type textarea "Hey Eliane! This is Preslee with Abri Apartments. I just added your charges for…"
click at [357, 260] on textarea "Hey Eliane! This is Preslee with Abri Apartments. I just added your charges for…" at bounding box center [362, 250] width 292 height 29
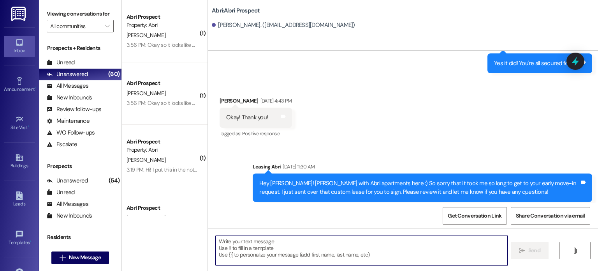
scroll to position [1098, 0]
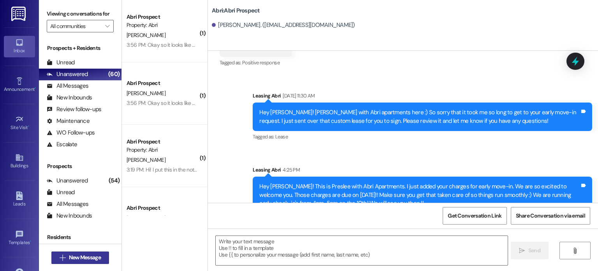
click at [67, 260] on span "New Message" at bounding box center [84, 257] width 35 height 8
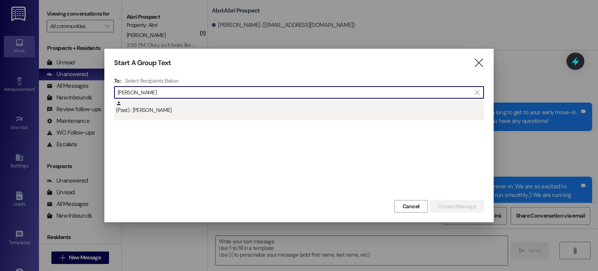
type input "mitchel ke"
click at [142, 119] on div "(Past) : Mitchell Kelly" at bounding box center [299, 109] width 370 height 19
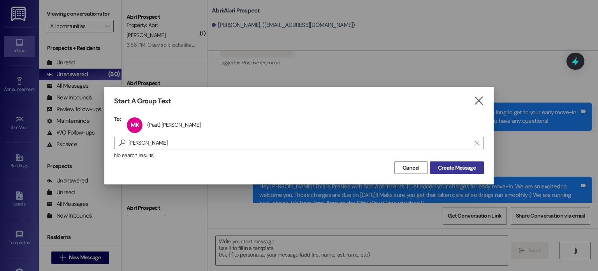
click at [448, 162] on button "Create Message" at bounding box center [457, 167] width 54 height 12
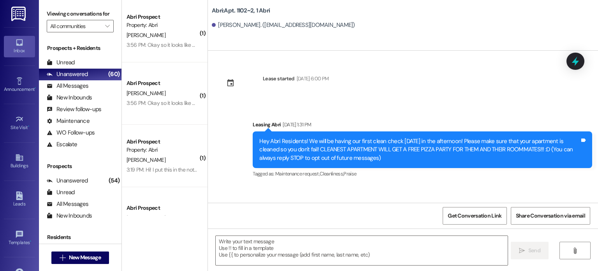
click at [320, 241] on textarea at bounding box center [362, 250] width 292 height 29
paste textarea "Hey Sibel! This is Preslee with Abri Apartments. I just added your charges for …"
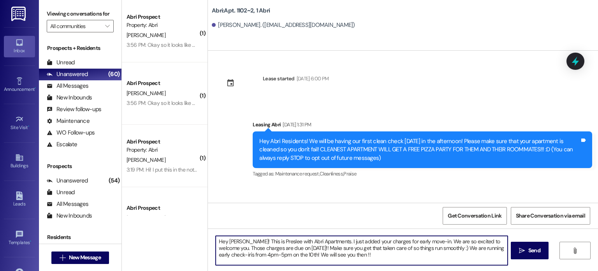
scroll to position [22022, 0]
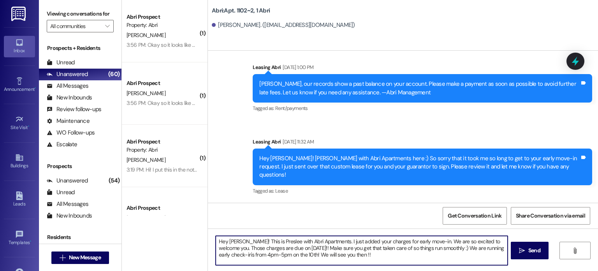
click at [236, 240] on textarea "Hey Sibel! This is Preslee with Abri Apartments. I just added your charges for …" at bounding box center [362, 250] width 292 height 29
type textarea "Hey Mitchel! This is Preslee with Abri Apartments. I just added your charges fo…"
click at [361, 256] on textarea "Hey Mitchel! This is Preslee with Abri Apartments. I just added your charges fo…" at bounding box center [362, 250] width 292 height 29
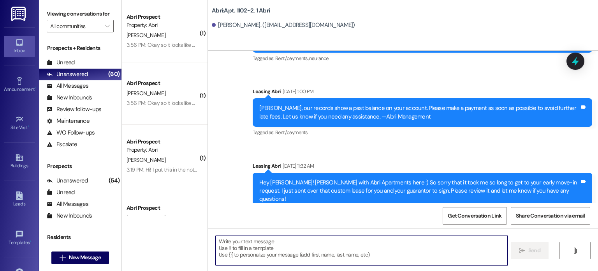
scroll to position [22093, 0]
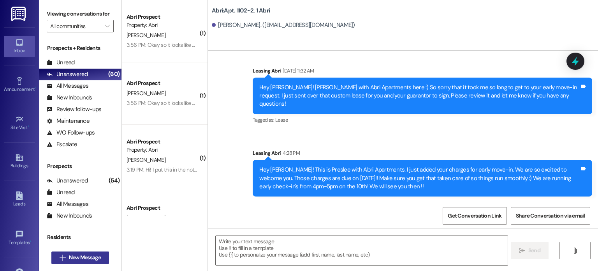
click at [83, 253] on span "New Message" at bounding box center [85, 257] width 32 height 8
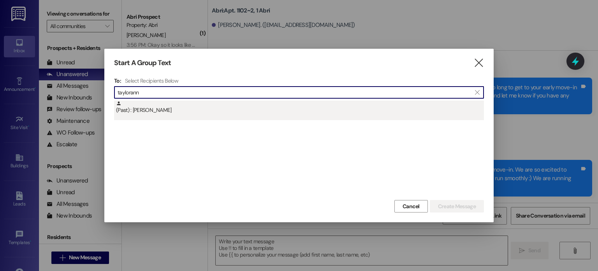
type input "taylorann"
click at [180, 113] on div "(Past) : Tayloranne Adams" at bounding box center [300, 107] width 368 height 14
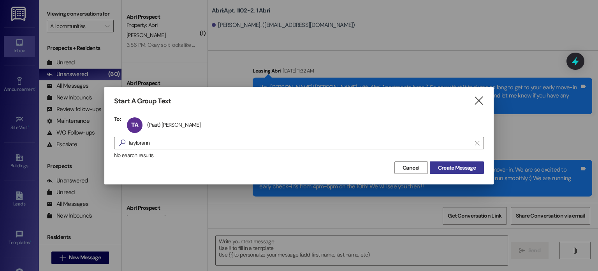
click at [445, 167] on span "Create Message" at bounding box center [457, 167] width 38 height 8
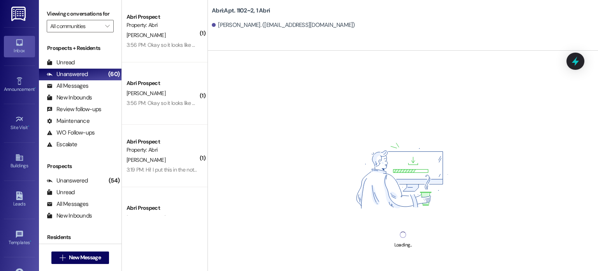
click at [333, 248] on div "Loading..." at bounding box center [403, 186] width 390 height 271
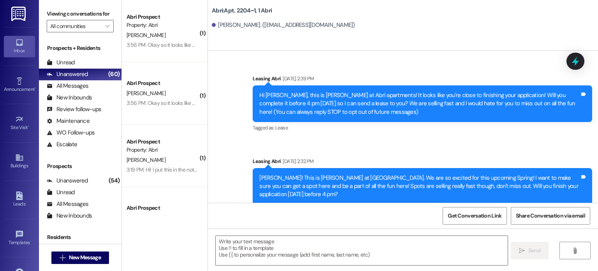
scroll to position [6551, 0]
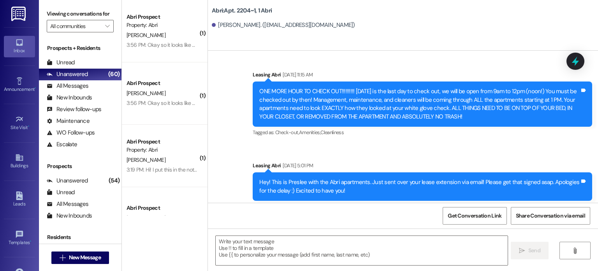
click at [333, 248] on textarea at bounding box center [362, 250] width 292 height 29
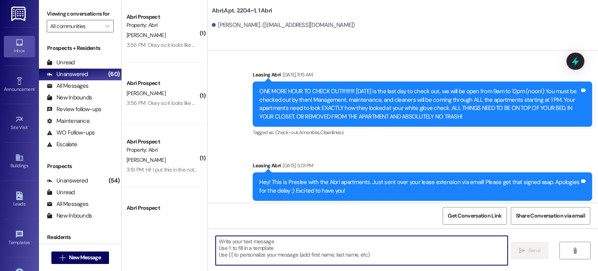
paste textarea "Hey Sibel! This is Preslee with Abri Apartments. I just added your charges for …"
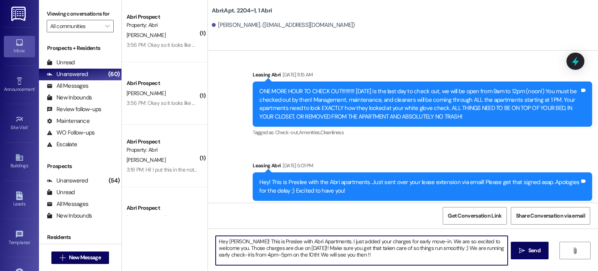
click at [236, 242] on textarea "Hey Sibel! This is Preslee with Abri Apartments. I just added your charges for …" at bounding box center [362, 250] width 292 height 29
type textarea "Hey Tayloranne! This is Preslee with Abri Apartments. I just added your charges…"
click at [358, 264] on textarea "Hey Tayloranne! This is Preslee with Abri Apartments. I just added your charges…" at bounding box center [362, 250] width 292 height 29
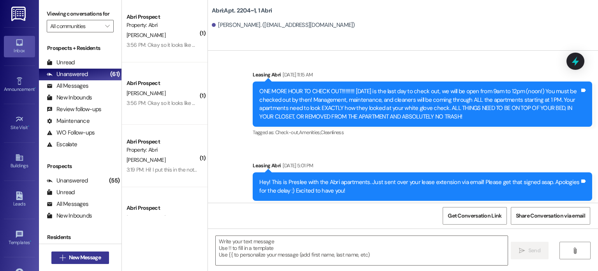
click at [93, 260] on span "New Message" at bounding box center [85, 257] width 32 height 8
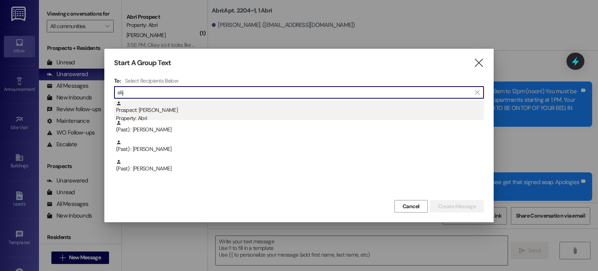
type input "elij"
click at [151, 116] on div "Property: Abri" at bounding box center [300, 118] width 368 height 8
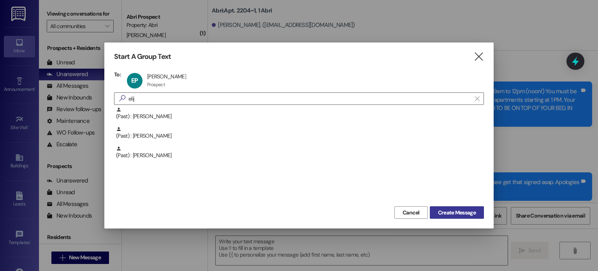
click at [458, 213] on span "Create Message" at bounding box center [457, 212] width 38 height 8
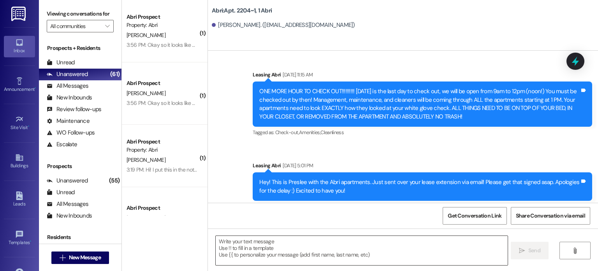
click at [352, 249] on textarea at bounding box center [362, 250] width 292 height 29
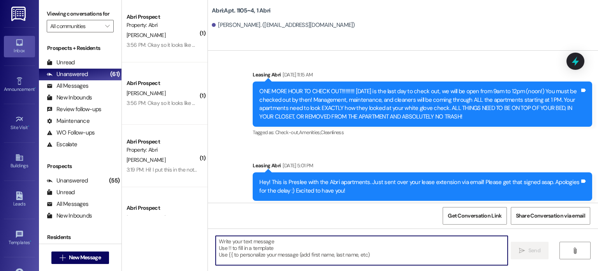
scroll to position [6337, 0]
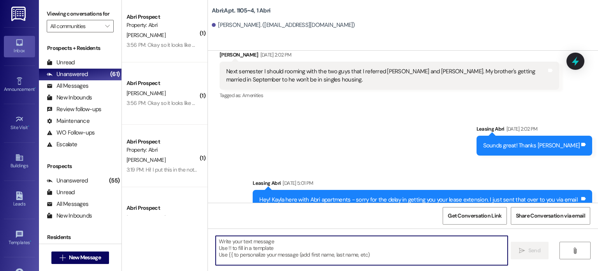
paste textarea "Hey Sibel! This is Preslee with Abri Apartments. I just added your charges for …"
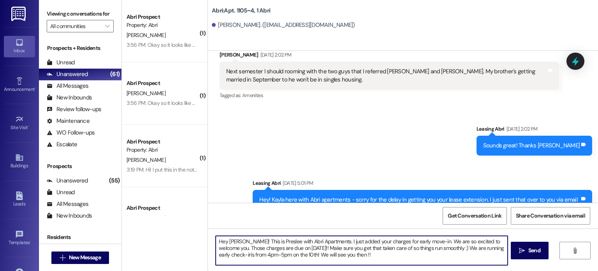
click at [234, 243] on textarea "Hey Sibel! This is Preslee with Abri Apartments. I just added your charges for …" at bounding box center [362, 250] width 292 height 29
click at [350, 255] on textarea "Hey Elijah! This is Preslee with Abri Apartments. I just added your charges for…" at bounding box center [362, 250] width 292 height 29
type textarea "Hey Elijah! This is Preslee with Abri Apartments. I just added your charges for…"
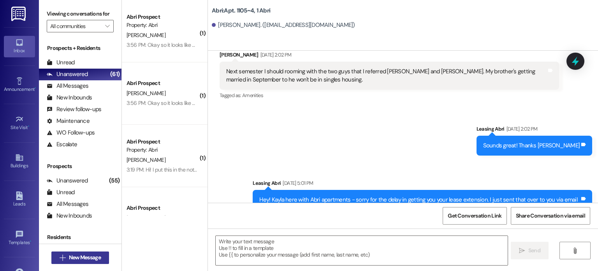
click at [92, 261] on span "New Message" at bounding box center [85, 257] width 32 height 8
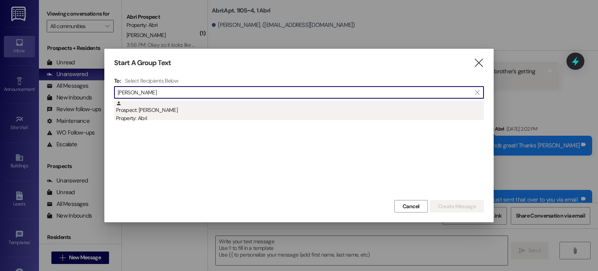
type input "hannah hol"
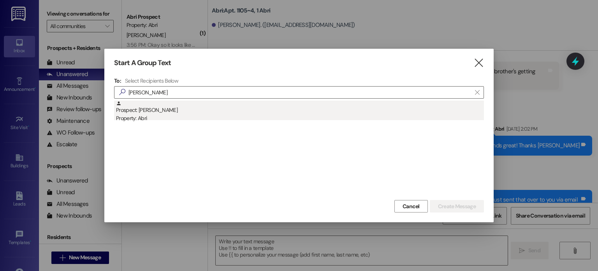
click at [127, 119] on div "Property: Abri" at bounding box center [300, 118] width 368 height 8
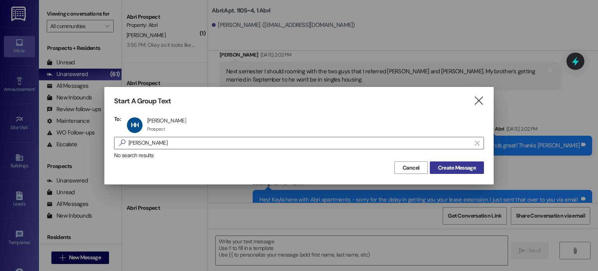
click at [450, 167] on span "Create Message" at bounding box center [457, 167] width 38 height 8
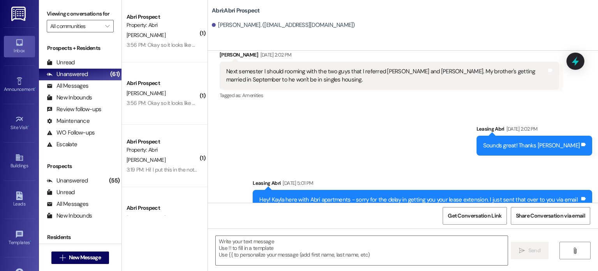
scroll to position [0, 0]
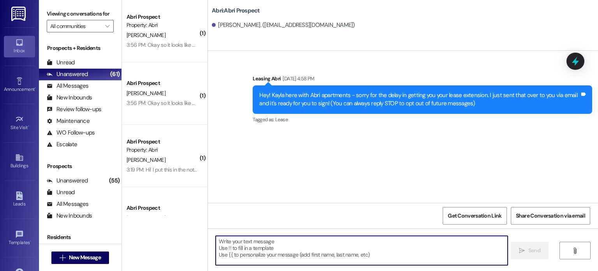
click at [325, 244] on textarea at bounding box center [362, 250] width 292 height 29
paste textarea "Hey Sibel! This is Preslee with Abri Apartments. I just added your charges for …"
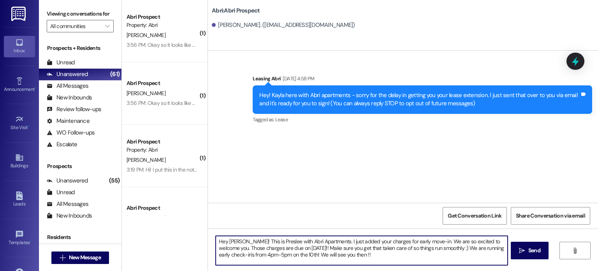
click at [235, 241] on textarea "Hey Sibel! This is Preslee with Abri Apartments. I just added your charges for …" at bounding box center [362, 250] width 292 height 29
type textarea "Hey Hannha! This is Preslee with Abri Apartments. I just added your charges for…"
click at [386, 255] on textarea "Hey Hannha! This is Preslee with Abri Apartments. I just added your charges for…" at bounding box center [362, 250] width 292 height 29
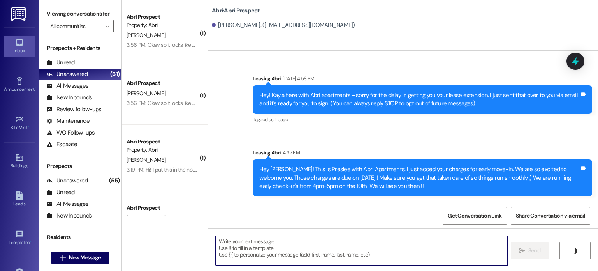
click at [274, 252] on textarea at bounding box center [362, 250] width 292 height 29
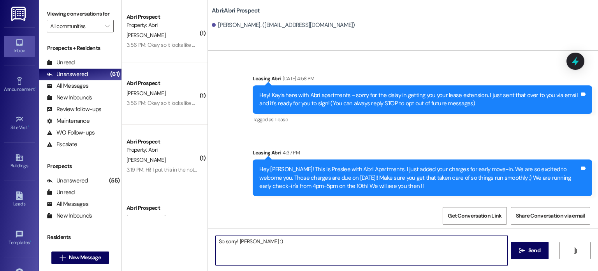
type textarea "So sorry! Hannah :)"
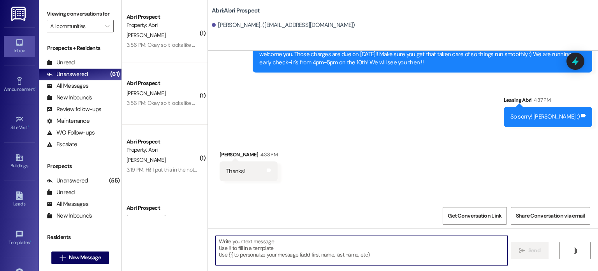
scroll to position [162, 0]
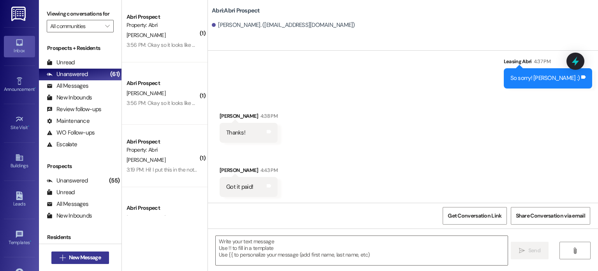
click at [98, 252] on button " New Message" at bounding box center [80, 257] width 58 height 12
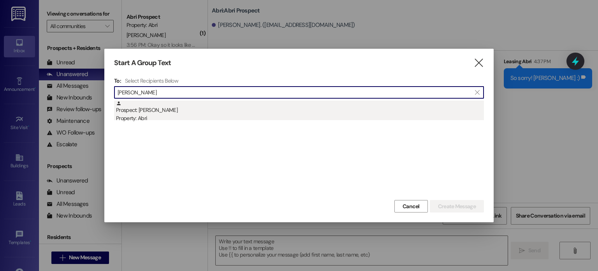
type input "ella bol"
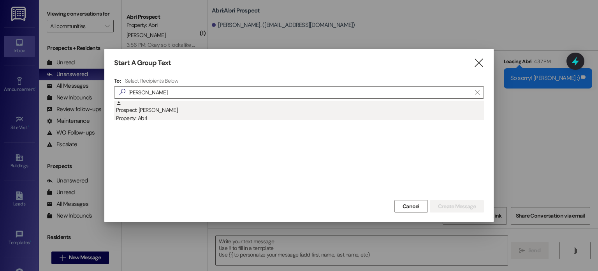
click at [143, 112] on div "Prospect: Ella Boldt Property: Abri" at bounding box center [300, 111] width 368 height 22
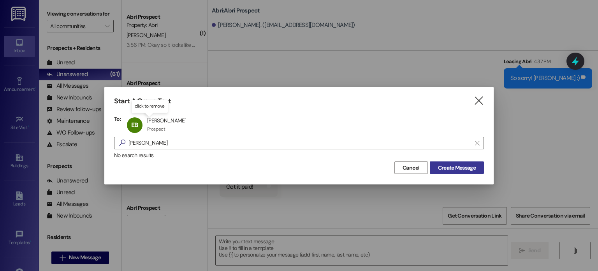
click at [443, 167] on span "Create Message" at bounding box center [457, 167] width 38 height 8
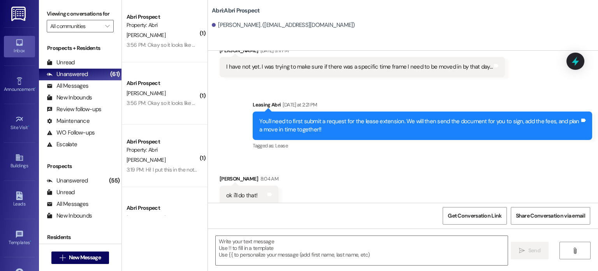
scroll to position [1685, 0]
click at [254, 239] on textarea at bounding box center [362, 250] width 292 height 29
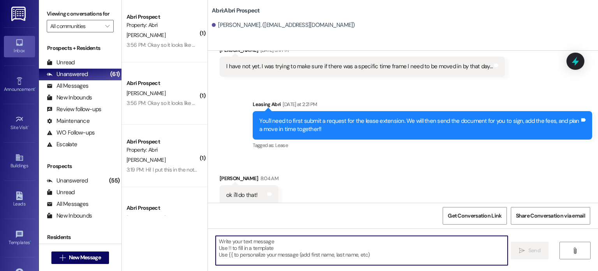
paste textarea "Hey Sibel! This is Preslee with Abri Apartments. I just added your charges for …"
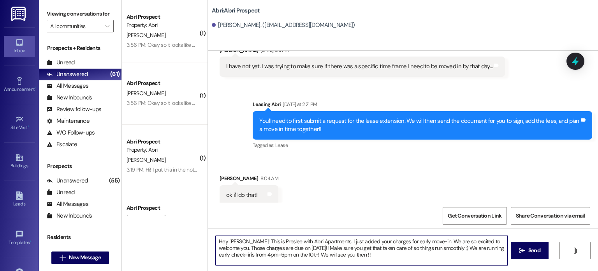
click at [236, 241] on textarea "Hey Sibel! This is Preslee with Abri Apartments. I just added your charges for …" at bounding box center [362, 250] width 292 height 29
click at [414, 241] on textarea "Hey Ella! This is Preslee with Abri Apartments. I just added your charges for e…" at bounding box center [362, 250] width 292 height 29
type textarea "Hey Ella! This is Preslee with Abri Apartments. I just added your charges for e…"
click at [492, 255] on textarea "Hey Ella! This is Preslee with Abri Apartments. I just added your charges for e…" at bounding box center [362, 250] width 292 height 29
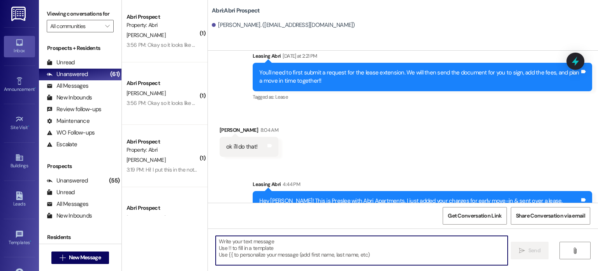
scroll to position [1756, 0]
